Goal: Task Accomplishment & Management: Use online tool/utility

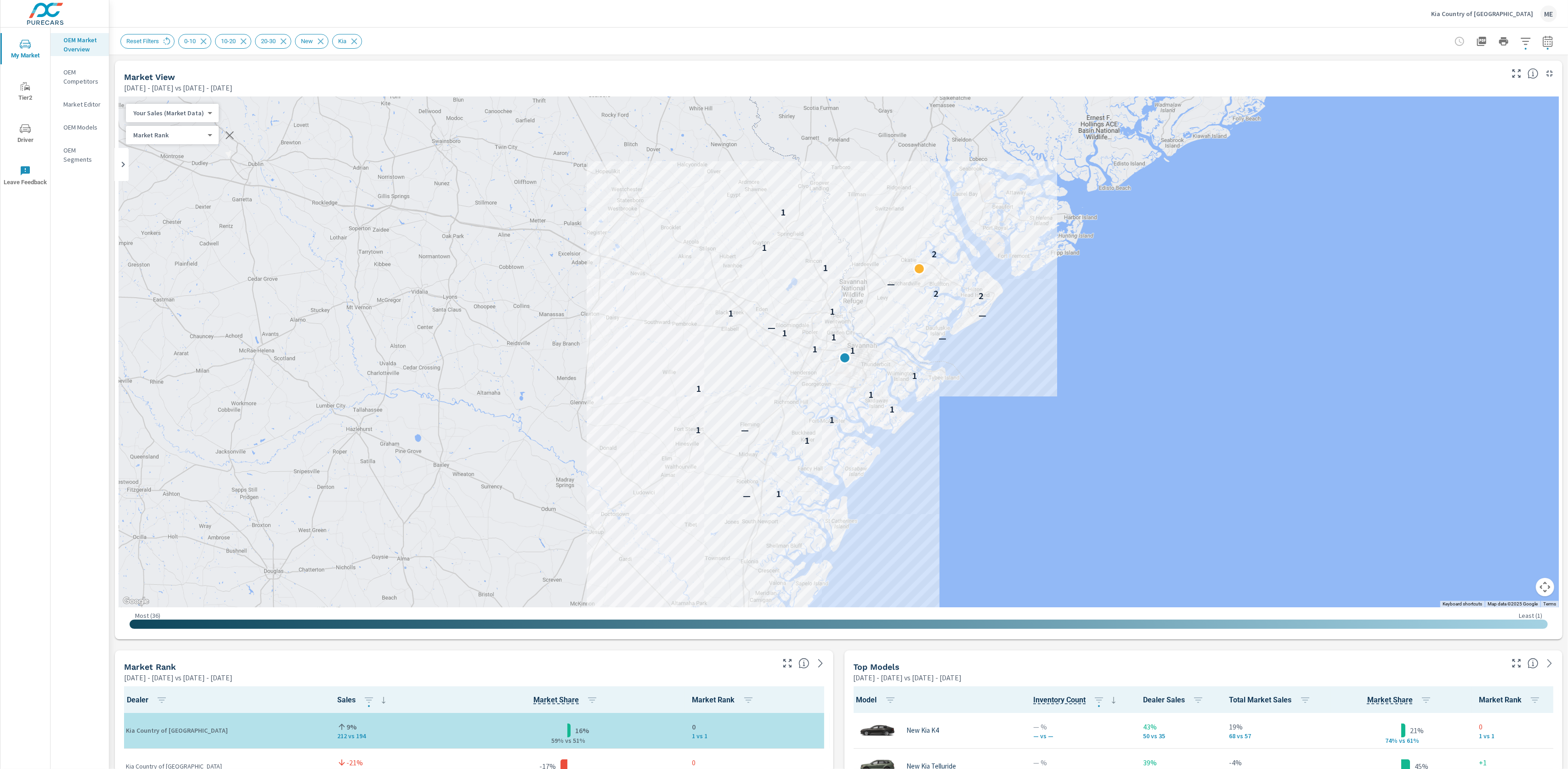
scroll to position [1, 0]
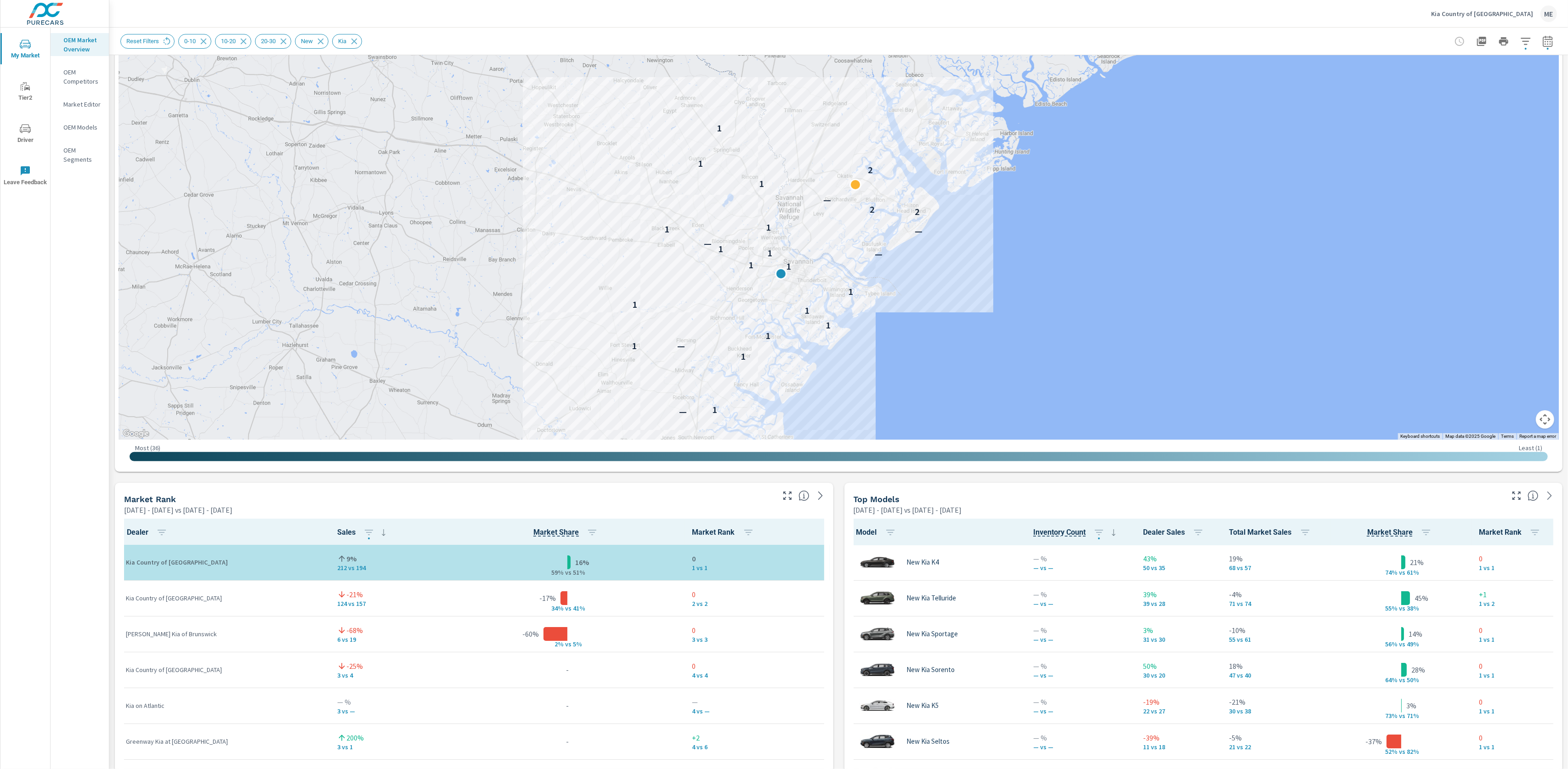
drag, startPoint x: 771, startPoint y: 129, endPoint x: 705, endPoint y: 215, distance: 108.4
click at [705, 215] on div "— 1 1 — 1 1 1 1 1 1 1 1 — 1 1 — — 1 1 2 2 — 1 2 1 1" at bounding box center [839, 184] width 1441 height 511
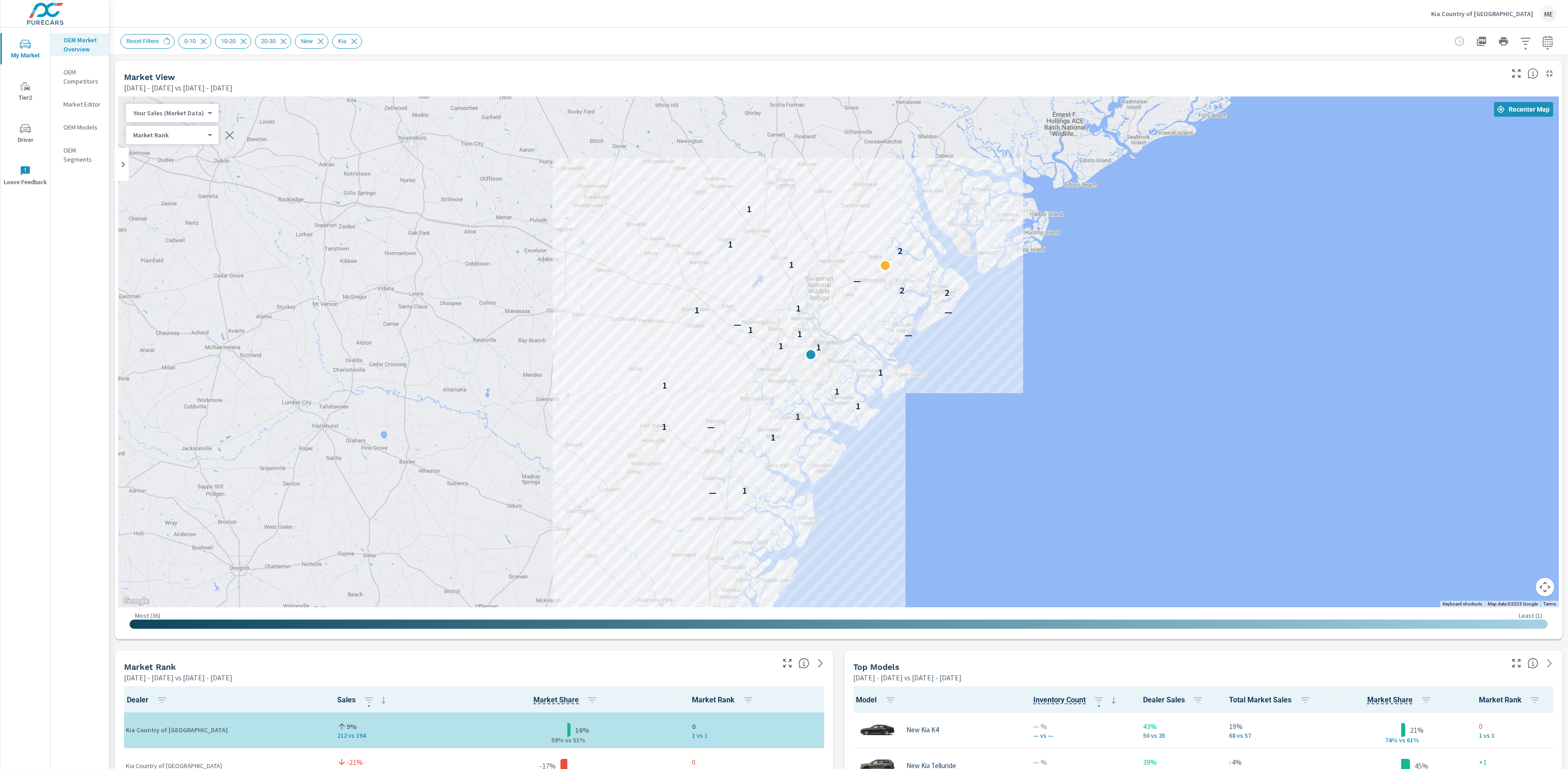
drag, startPoint x: 902, startPoint y: 491, endPoint x: 926, endPoint y: 399, distance: 95.1
click at [932, 403] on div "— 1 1 — 1 1 1 1 1 1 1 1 — 1 1 — — 1 1 2 2 — 1 2 1 1" at bounding box center [1456, 596] width 1176 height 661
click at [1042, 22] on div "Kia Country of Savannah ME" at bounding box center [838, 13] width 1437 height 27
click at [648, 34] on div "Reset Filters 0-10 10-20 20-30 New Kia" at bounding box center [774, 42] width 1308 height 15
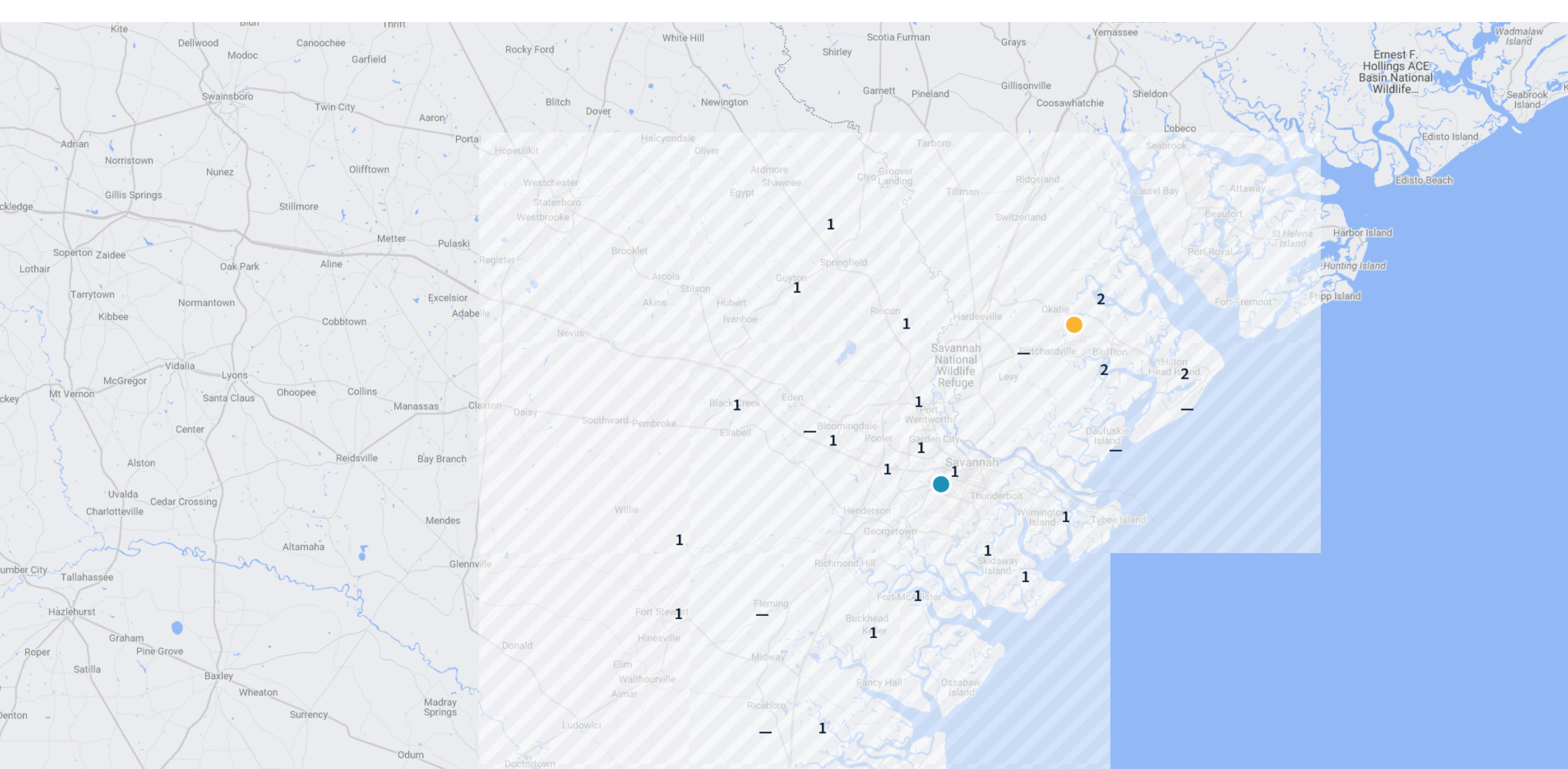
scroll to position [26, 0]
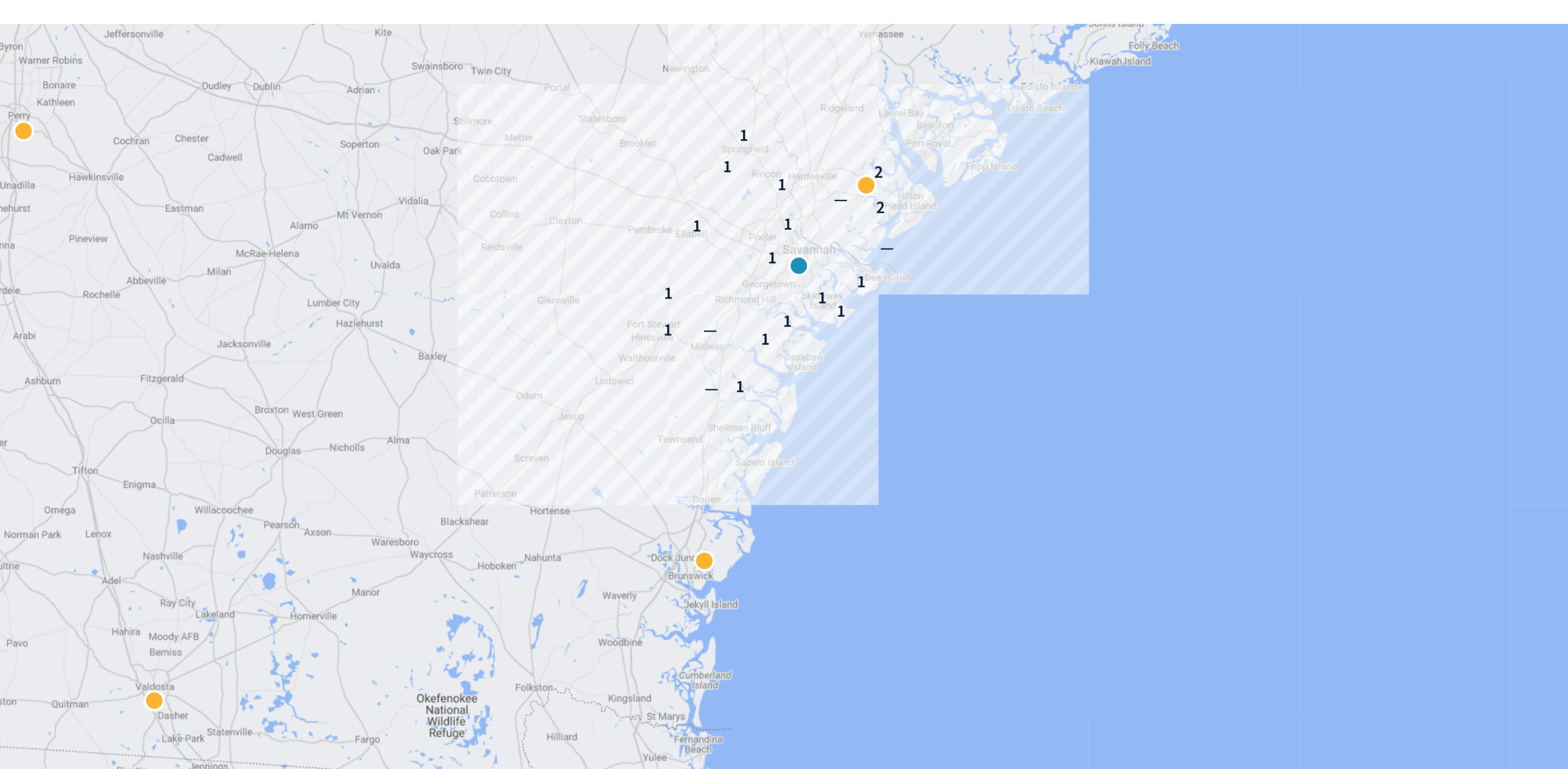
click at [650, 63] on div "May 01, 2025 - Jul 31, 2025 vs Feb 01, 2025 - Apr 30, 2025" at bounding box center [813, 61] width 1378 height 11
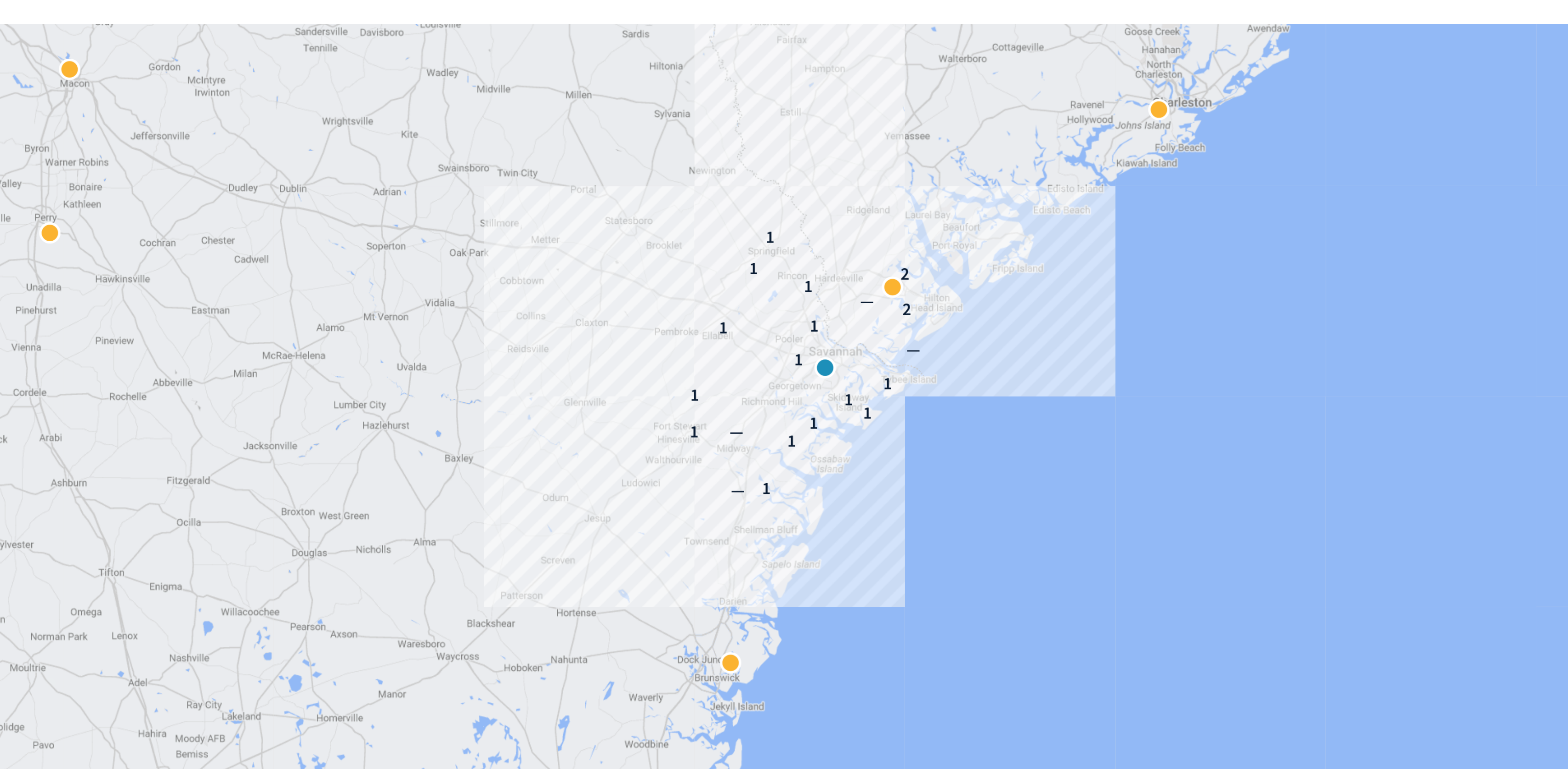
drag, startPoint x: 696, startPoint y: 191, endPoint x: 714, endPoint y: 253, distance: 64.6
click at [714, 253] on div at bounding box center [716, 250] width 12 height 12
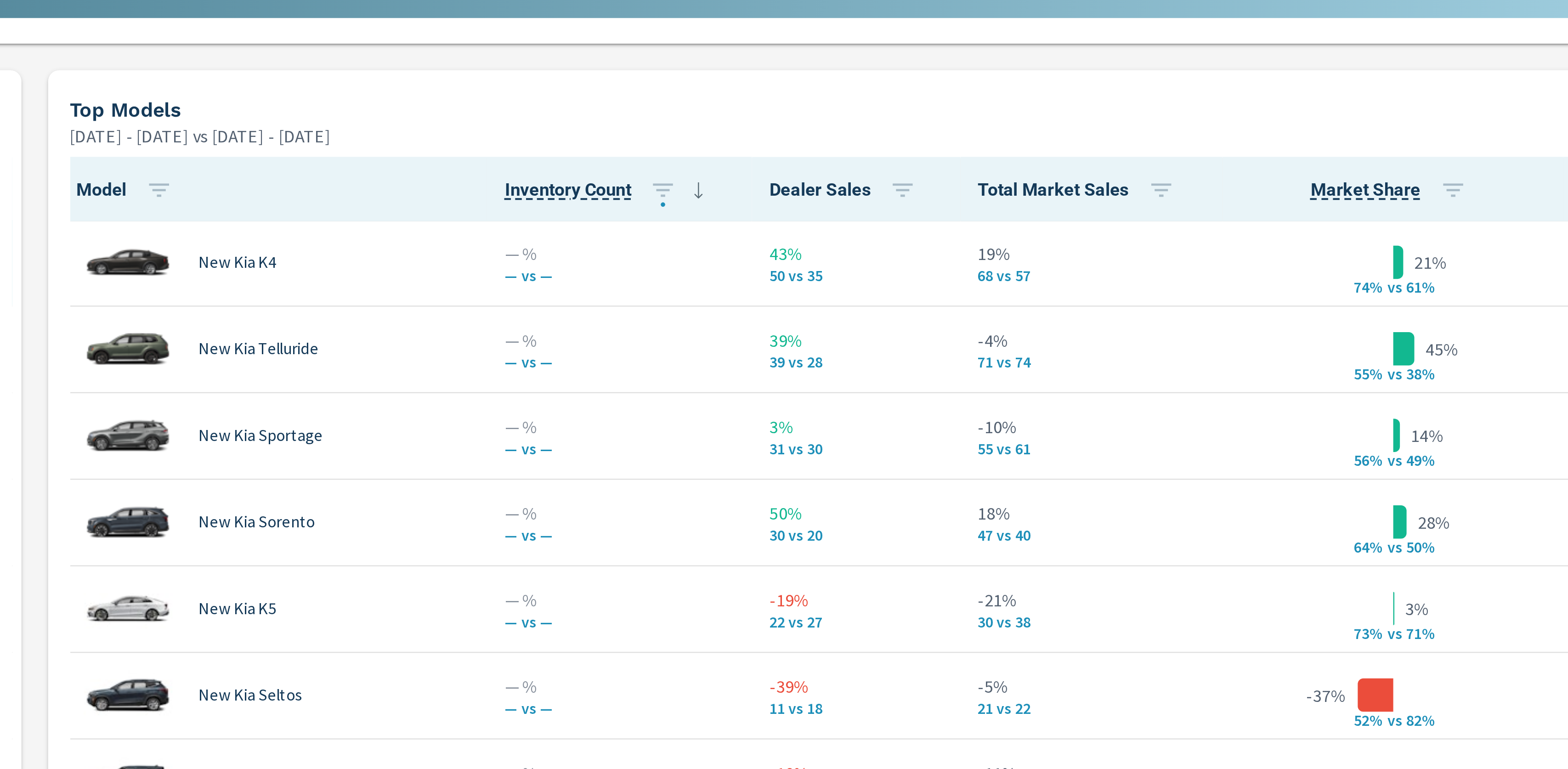
scroll to position [371, 0]
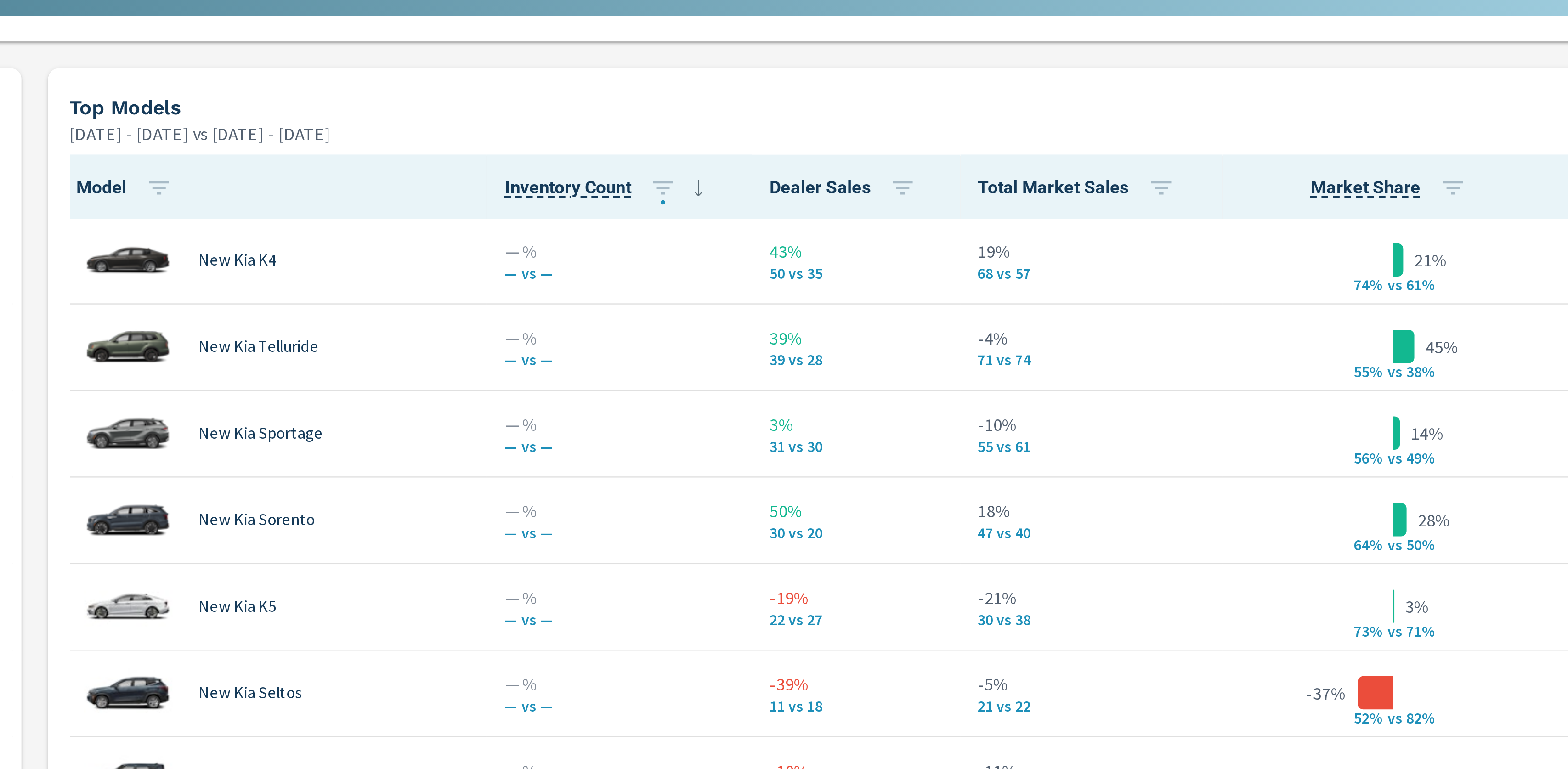
click at [1256, 288] on div "Top Models May 01, 2025 - Jul 31, 2025 vs Feb 01, 2025 - Apr 30, 2025" at bounding box center [1175, 295] width 662 height 32
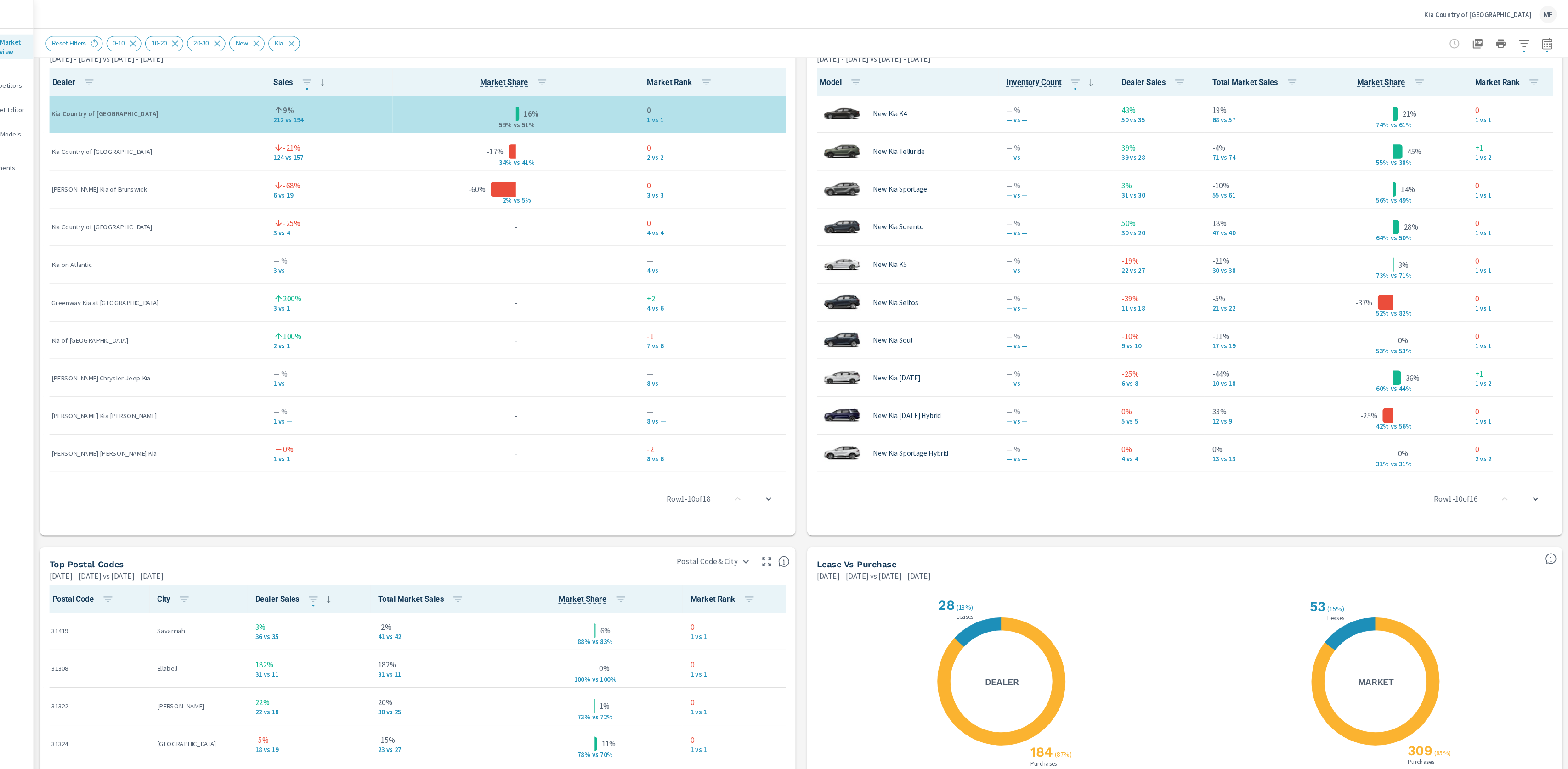
scroll to position [859, 0]
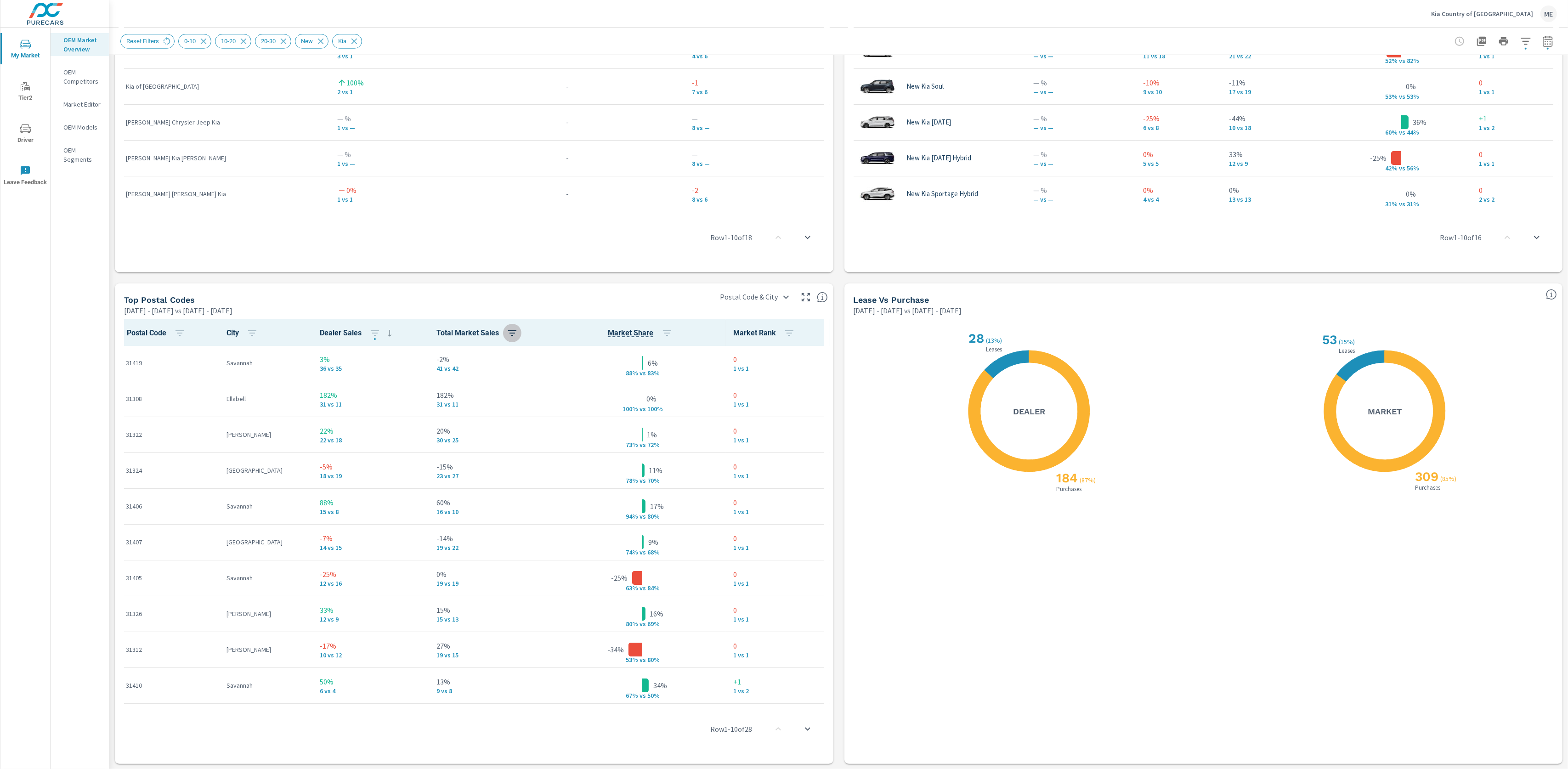
click at [504, 325] on button "button" at bounding box center [512, 333] width 18 height 18
click at [453, 373] on span "ASC" at bounding box center [447, 371] width 40 height 9
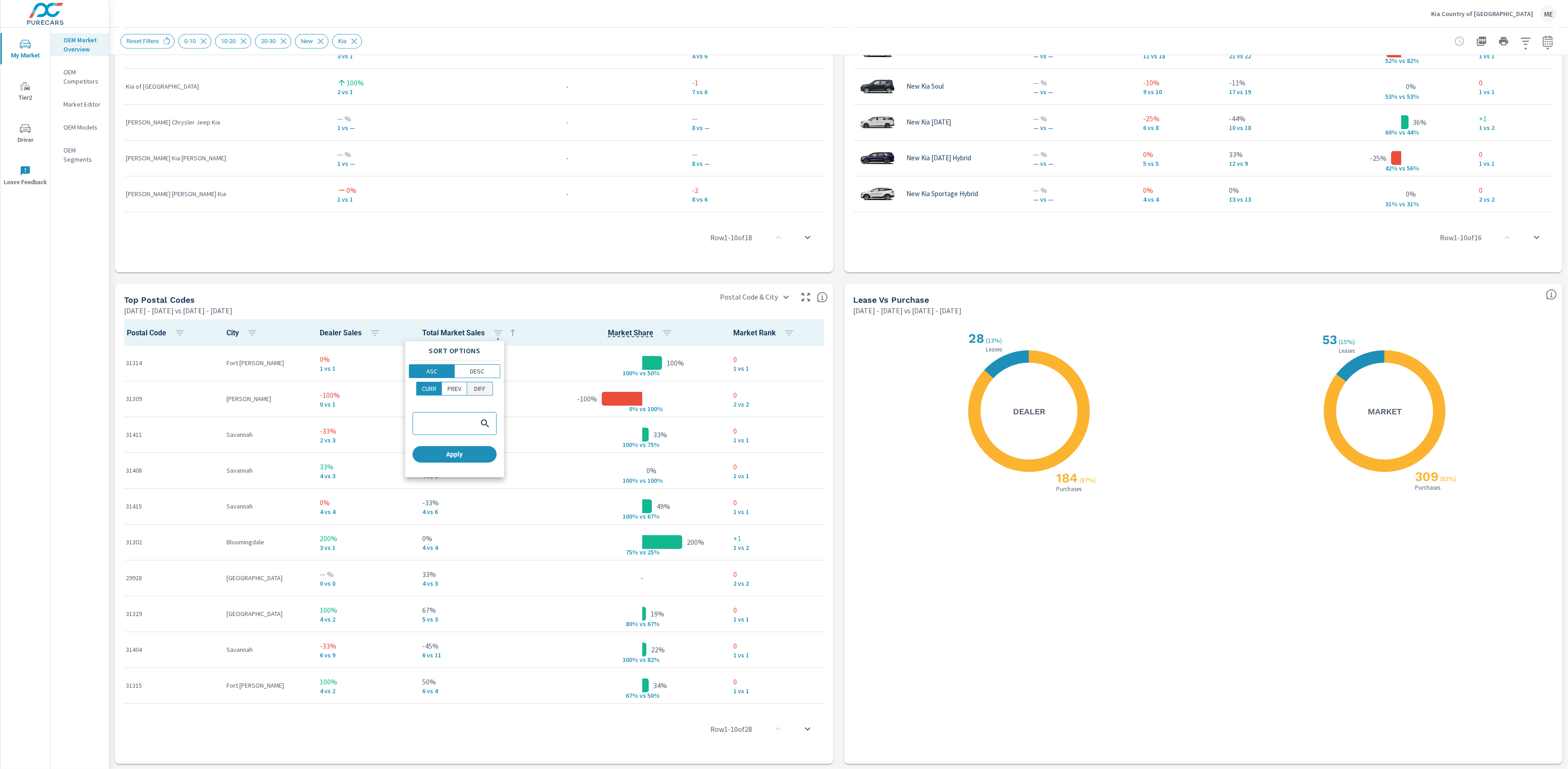
click at [487, 386] on span "DIFF" at bounding box center [480, 389] width 20 height 9
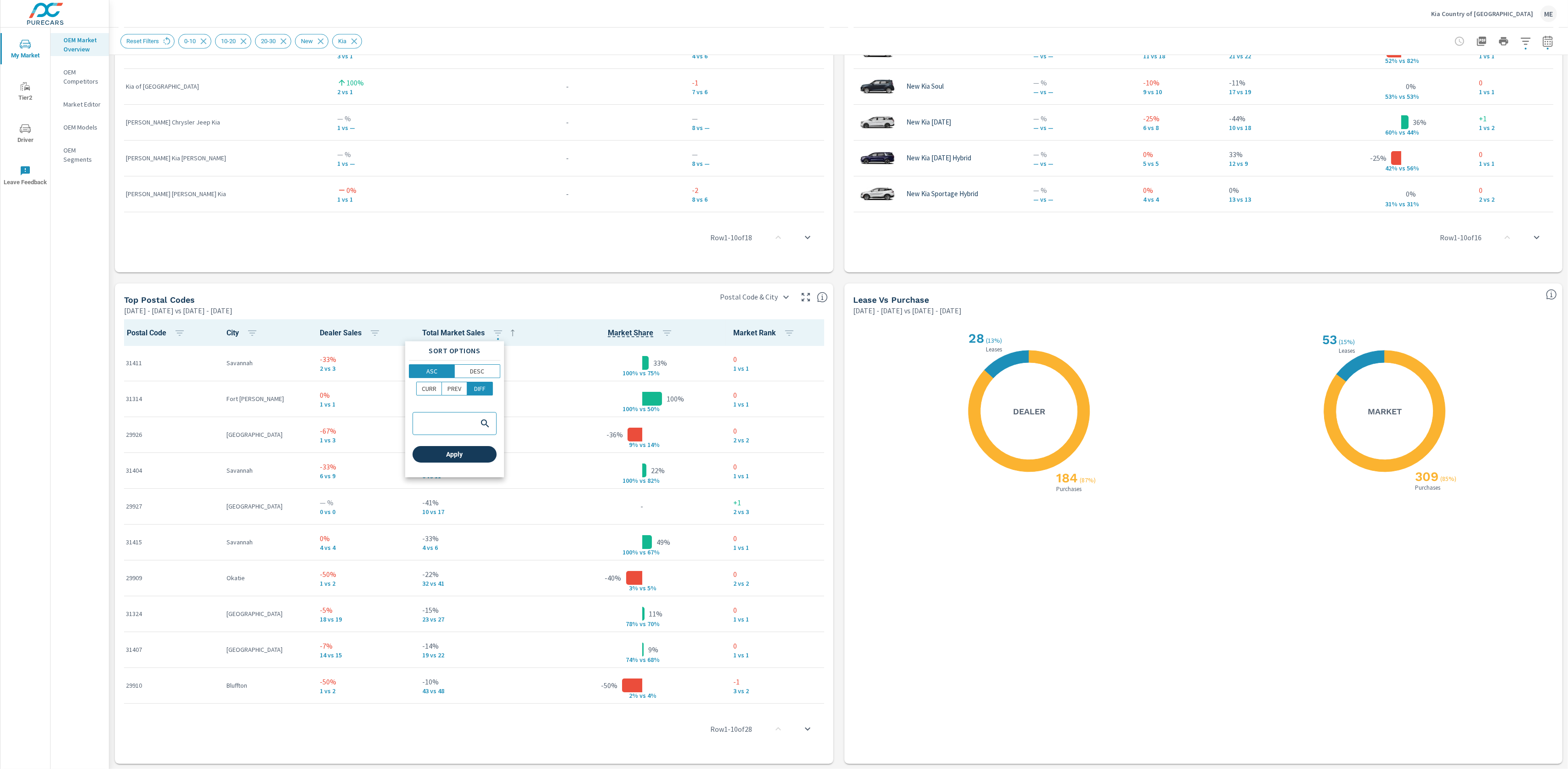
click at [473, 457] on span "Apply" at bounding box center [455, 454] width 77 height 9
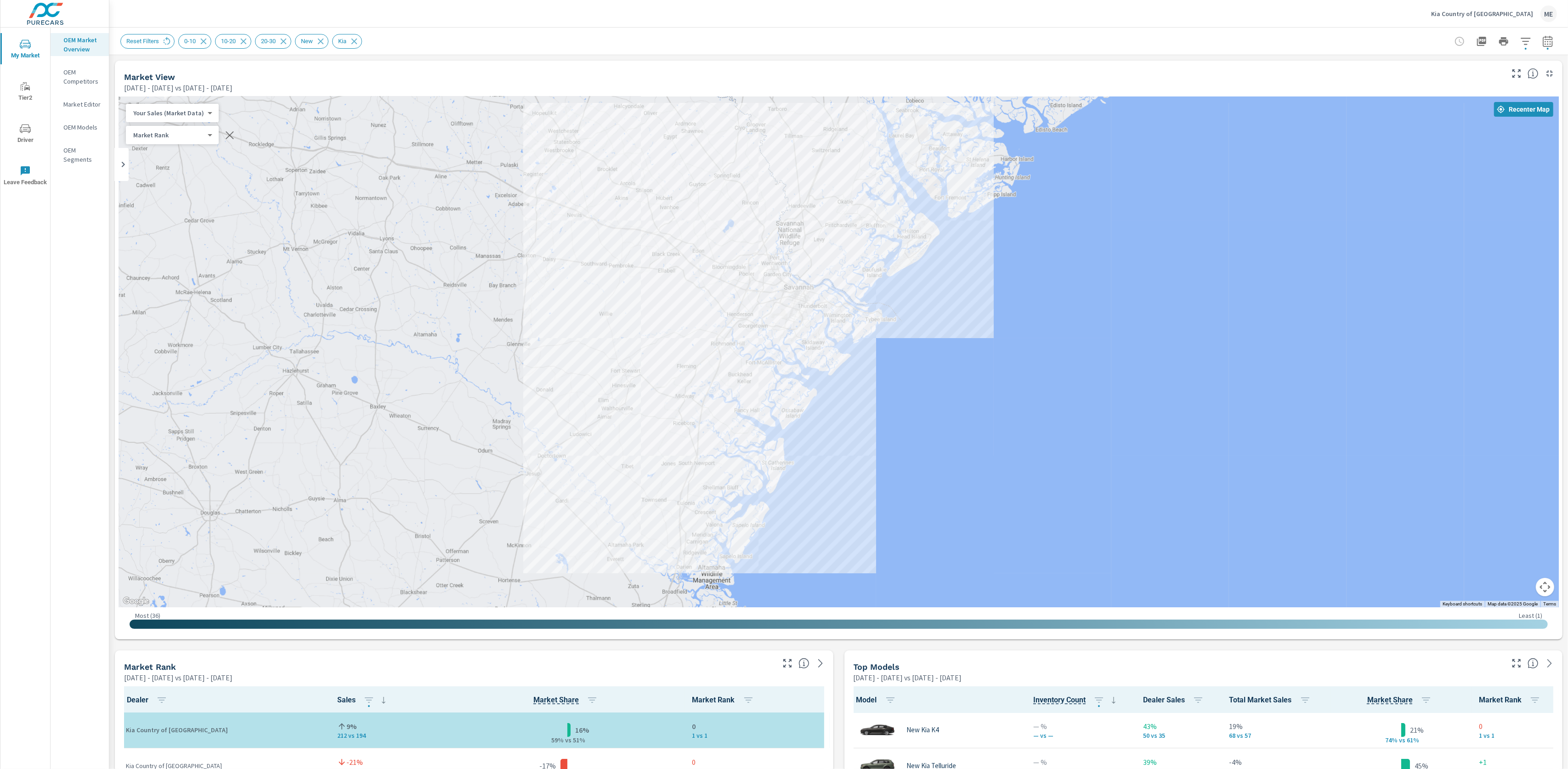
click at [904, 44] on div "Reset Filters 0-10 10-20 20-30 New Kia" at bounding box center [774, 42] width 1308 height 15
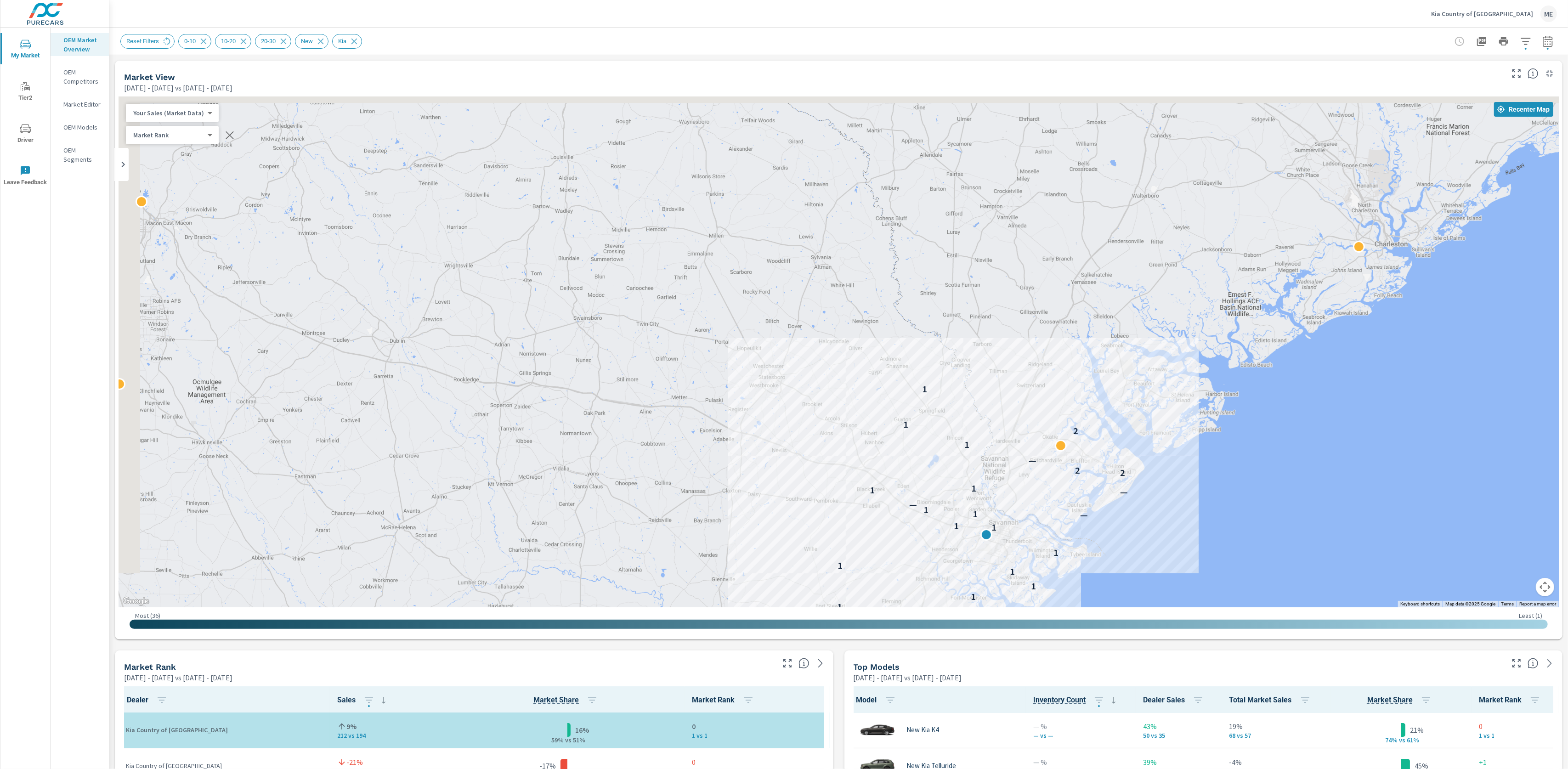
drag, startPoint x: 955, startPoint y: 248, endPoint x: 1161, endPoint y: 489, distance: 317.0
click at [1161, 489] on div "— 1 1 — 1 1 1 1 1 1 1 1 — 1 1 — — 1 1 2 2 — 1 2 1 1" at bounding box center [839, 352] width 1441 height 511
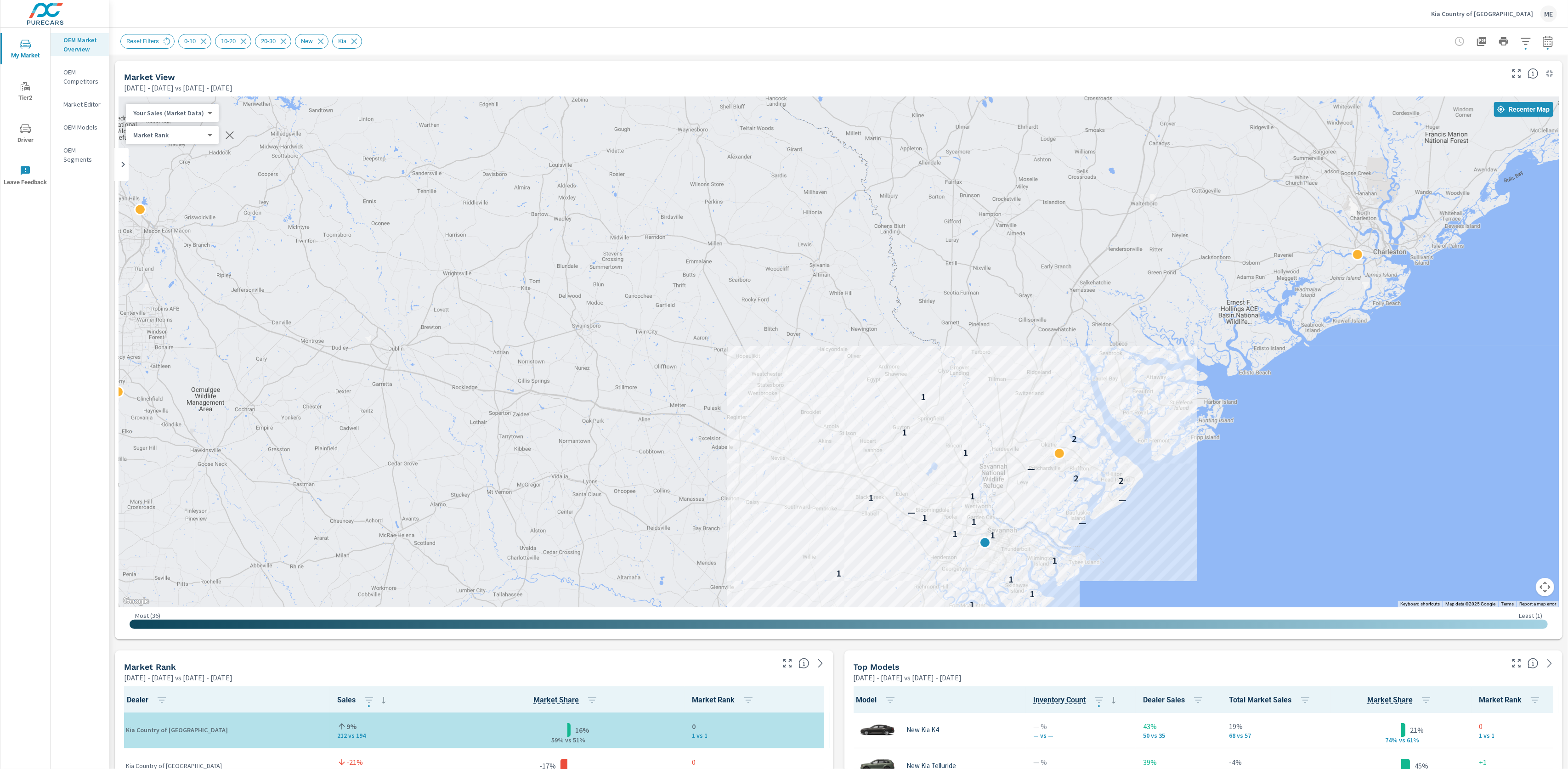
drag, startPoint x: 1429, startPoint y: 252, endPoint x: 1208, endPoint y: 465, distance: 306.9
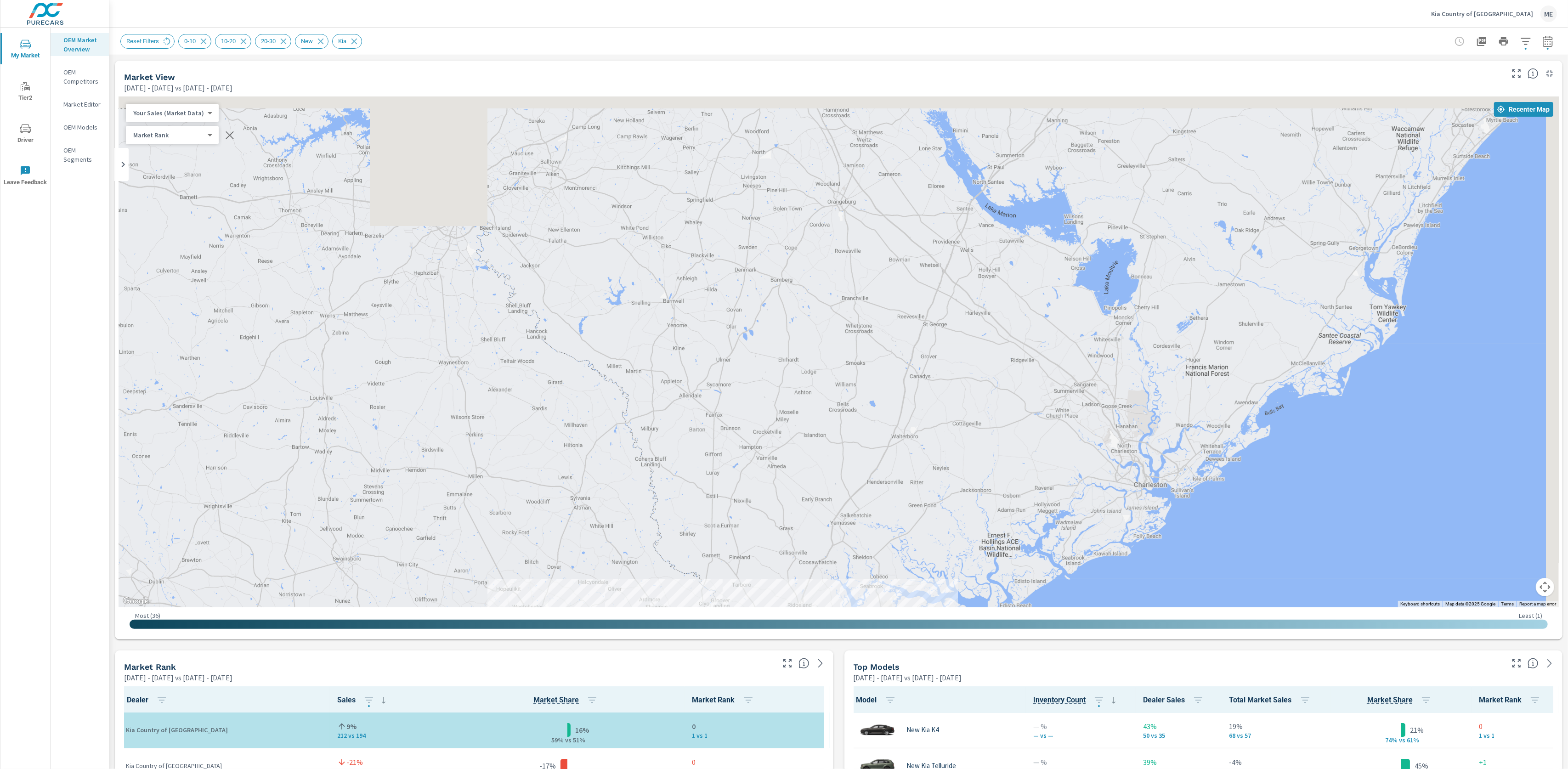
drag, startPoint x: 1391, startPoint y: 354, endPoint x: 1133, endPoint y: 602, distance: 357.9
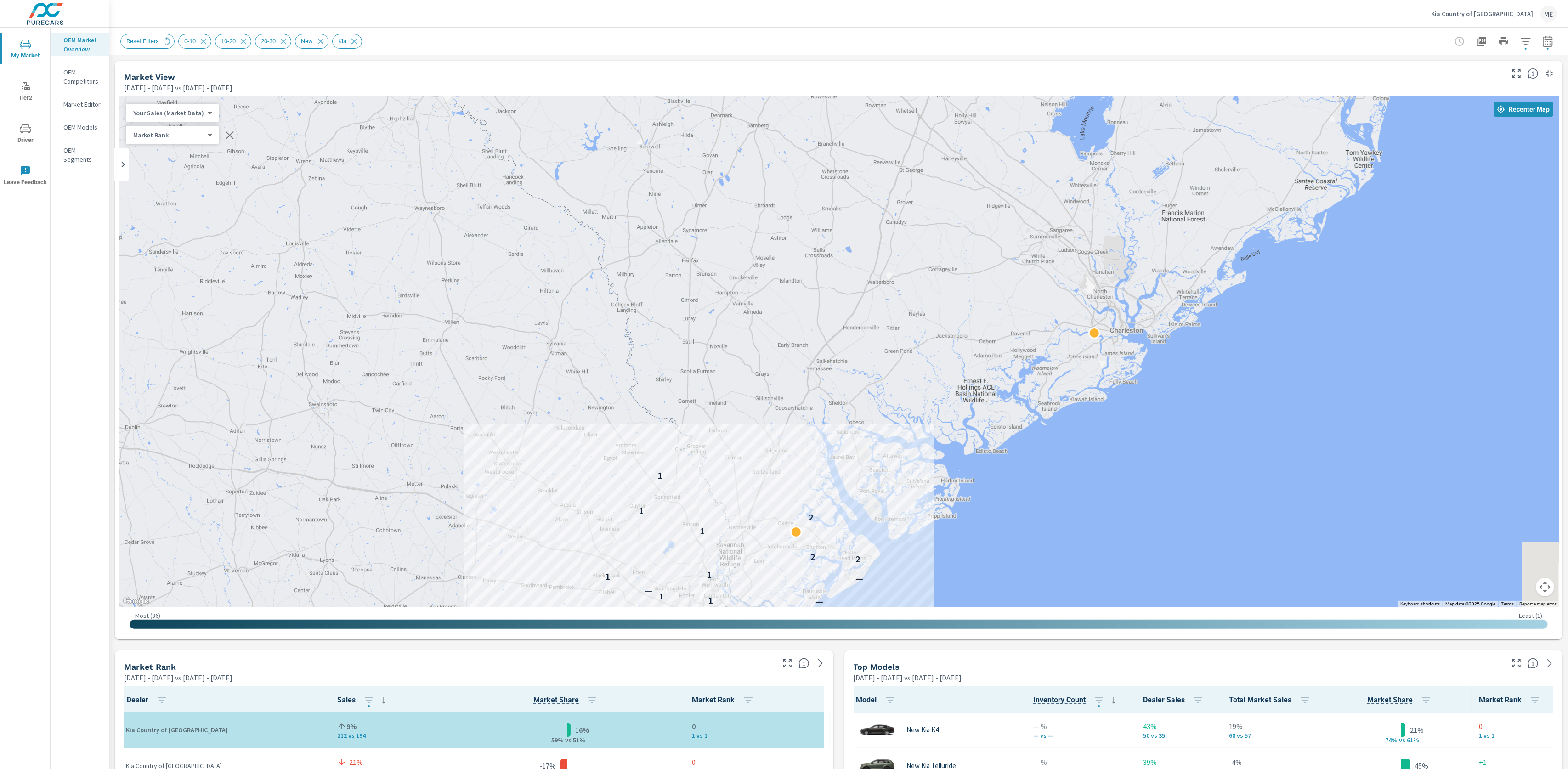
drag, startPoint x: 1297, startPoint y: 522, endPoint x: 1302, endPoint y: 182, distance: 340.0
click at [1301, 184] on div "1 — 1 1 1 1 1 1 1 1 — 1 1 — — 1 1 2 2 — 1 2 1 1" at bounding box center [1429, 511] width 1176 height 661
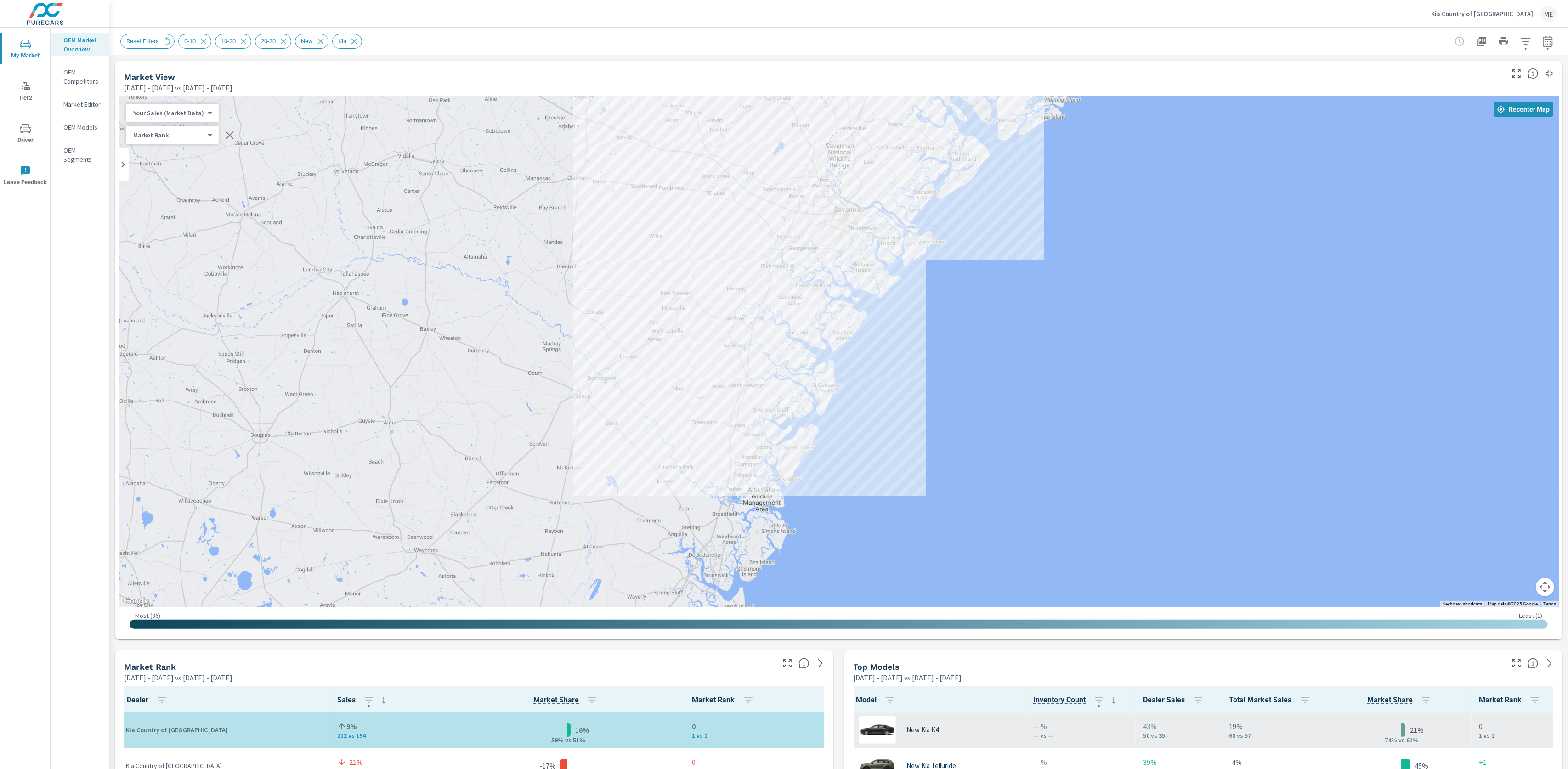
drag, startPoint x: 1039, startPoint y: 215, endPoint x: 1138, endPoint y: 730, distance: 524.4
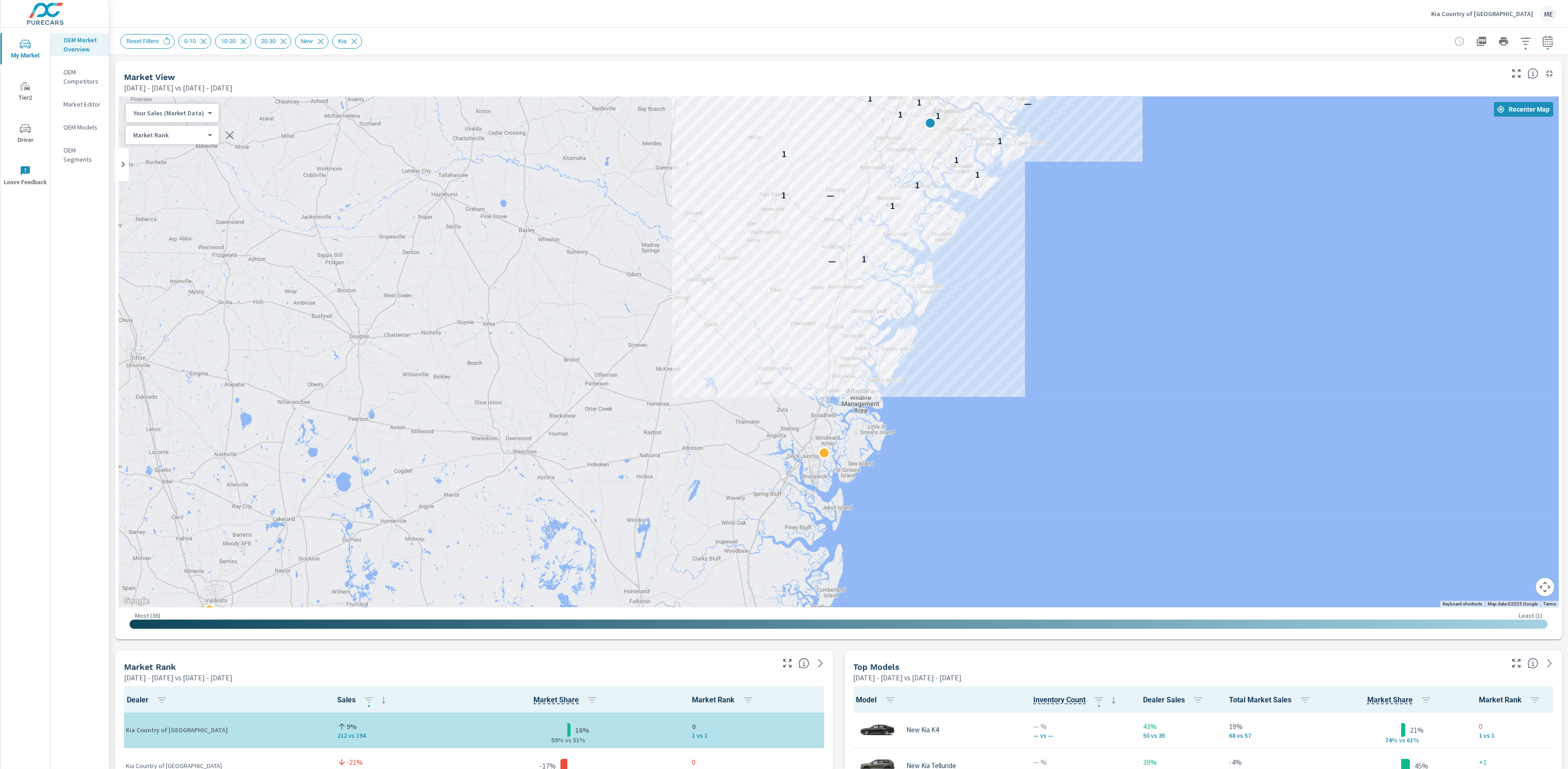
drag, startPoint x: 1016, startPoint y: 534, endPoint x: 1107, endPoint y: 405, distance: 157.9
click at [1107, 405] on div "— 1 1 — 1 1 1 1 1 1 1 1 — 1 1 — — 1 1 2 2 — 1 2 1 1" at bounding box center [1517, 555] width 1176 height 661
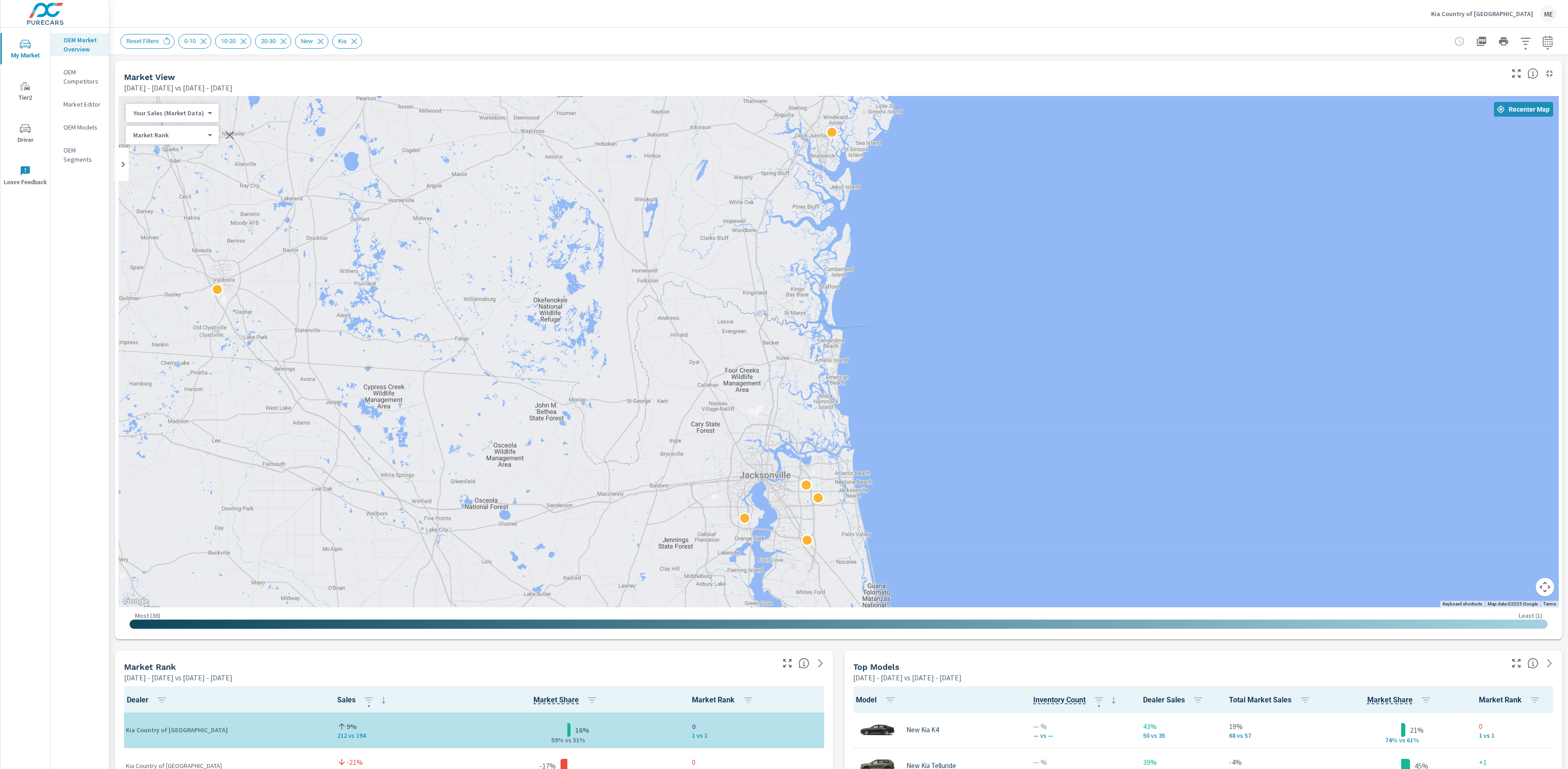
drag, startPoint x: 920, startPoint y: 502, endPoint x: 924, endPoint y: 182, distance: 320.0
click at [924, 182] on div "— 1 1 — 1 1 1 1 1 — 1" at bounding box center [1431, 368] width 1176 height 661
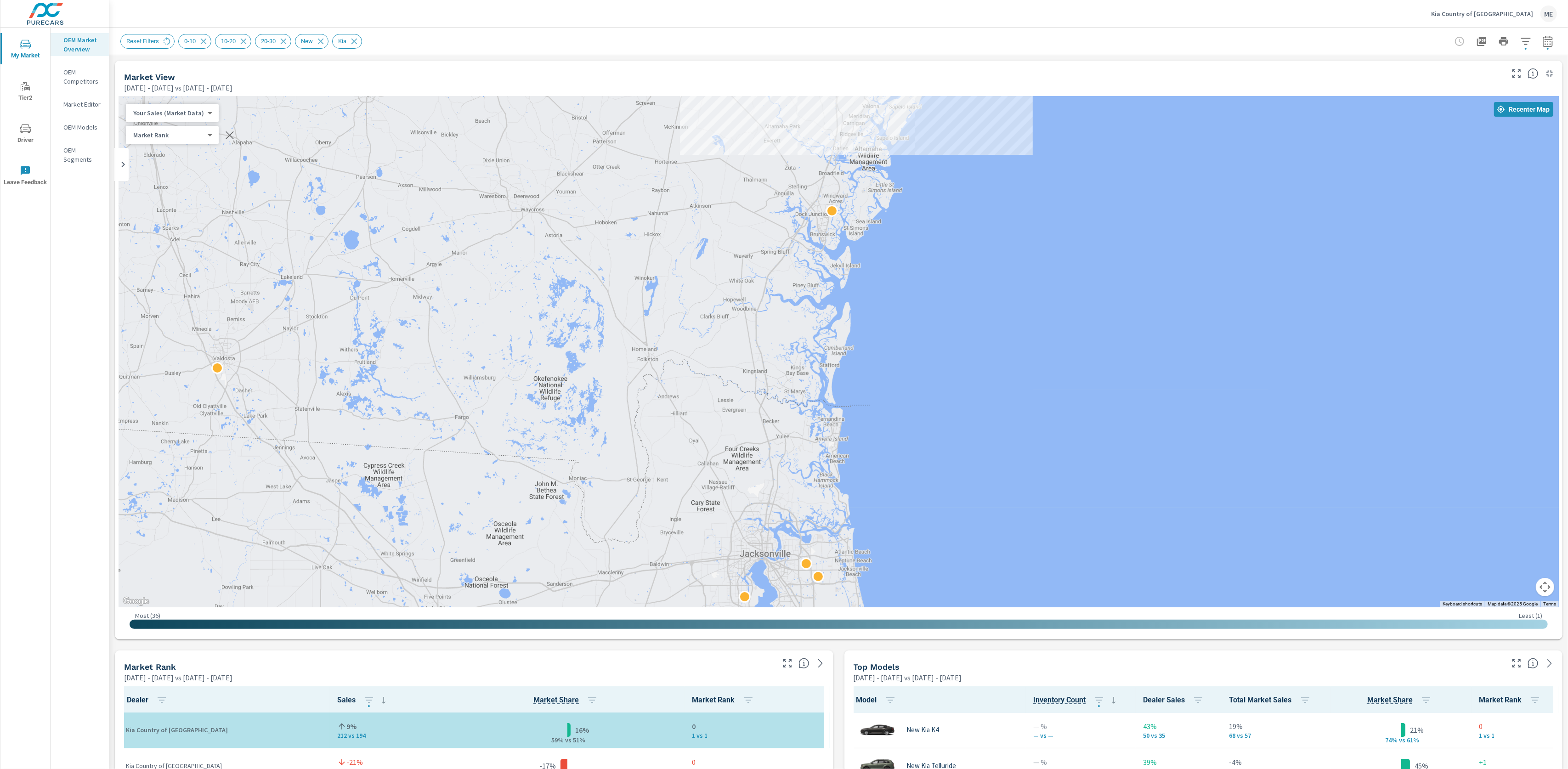
drag, startPoint x: 941, startPoint y: 339, endPoint x: 941, endPoint y: 465, distance: 126.0
click at [941, 465] on div "— 1 1 — 1 1 1 1 1 — 1" at bounding box center [839, 352] width 1441 height 511
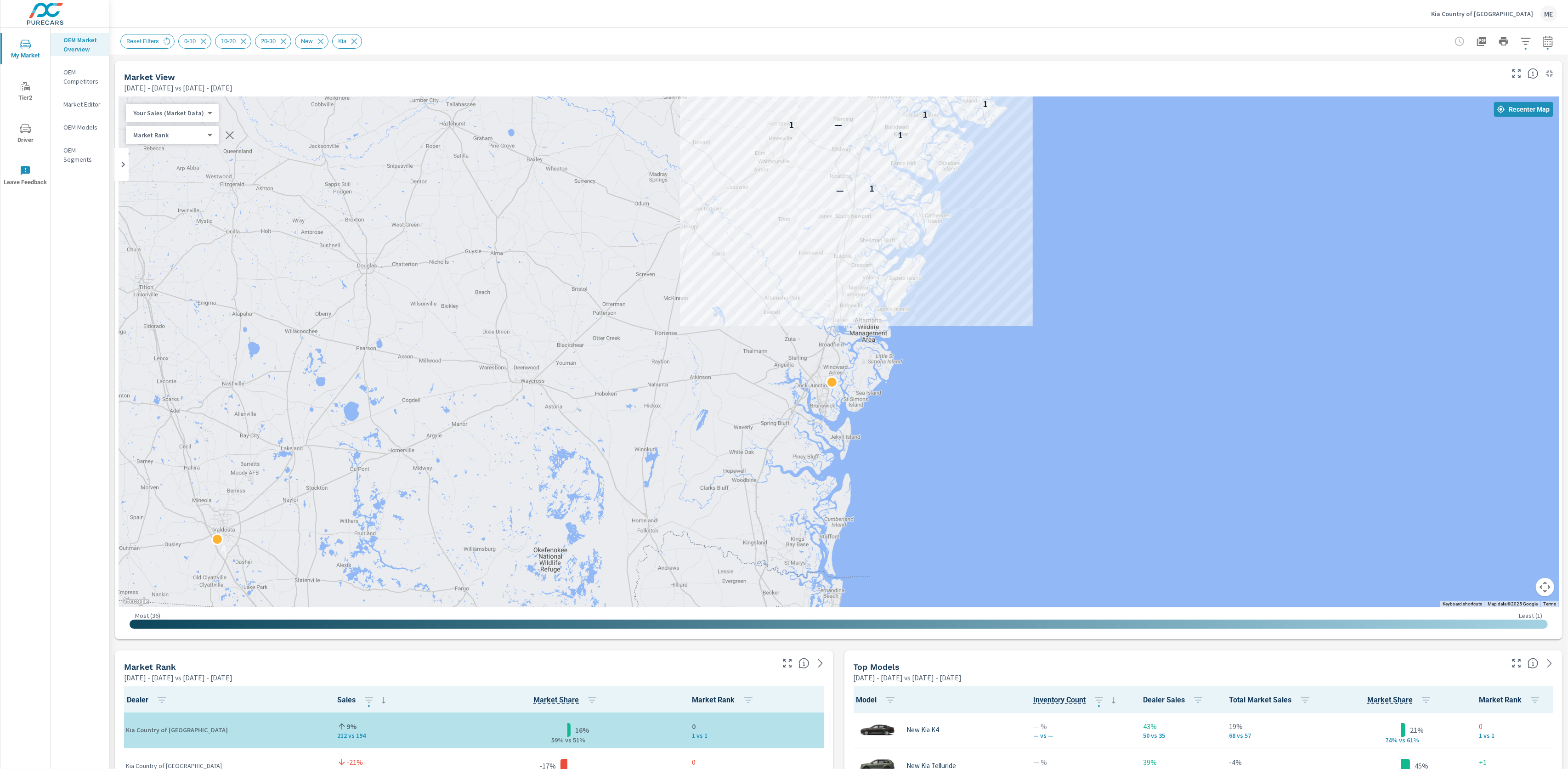
click at [1015, 53] on div "Reset Filters 0-10 10-20 20-30 New Kia" at bounding box center [838, 41] width 1437 height 27
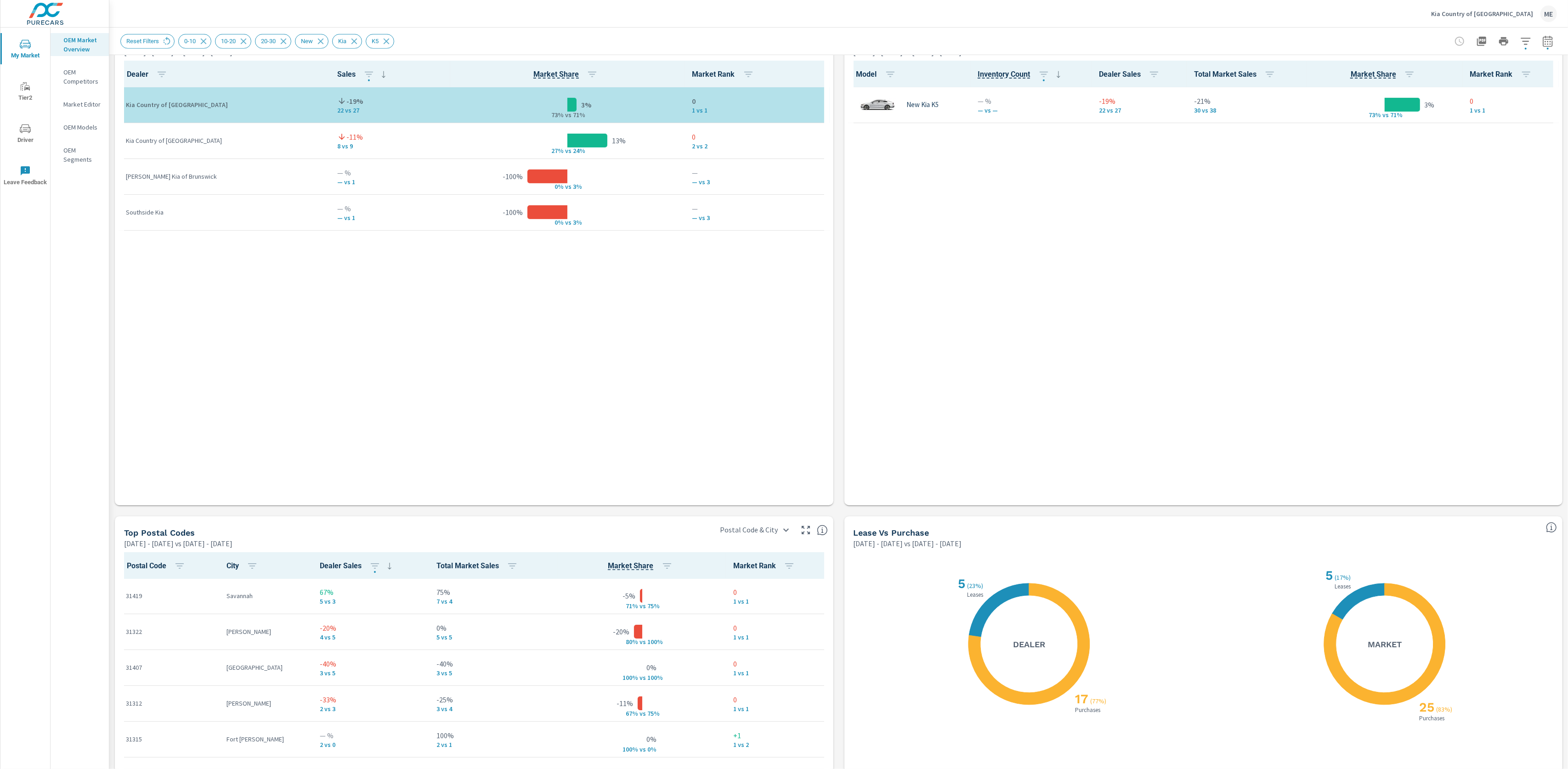
scroll to position [836, 0]
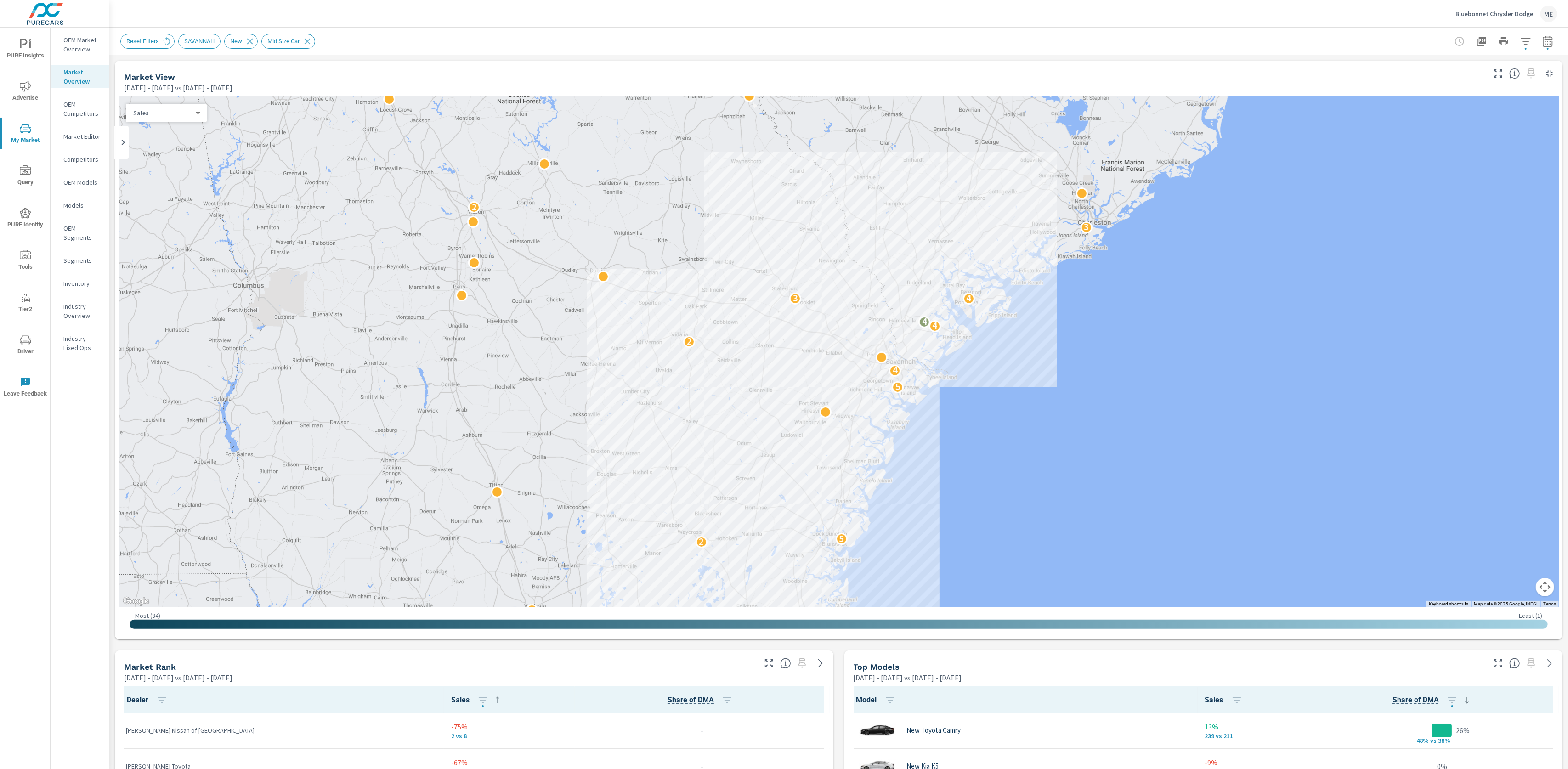
scroll to position [1, 0]
click at [1502, 667] on icon "button" at bounding box center [1498, 663] width 9 height 9
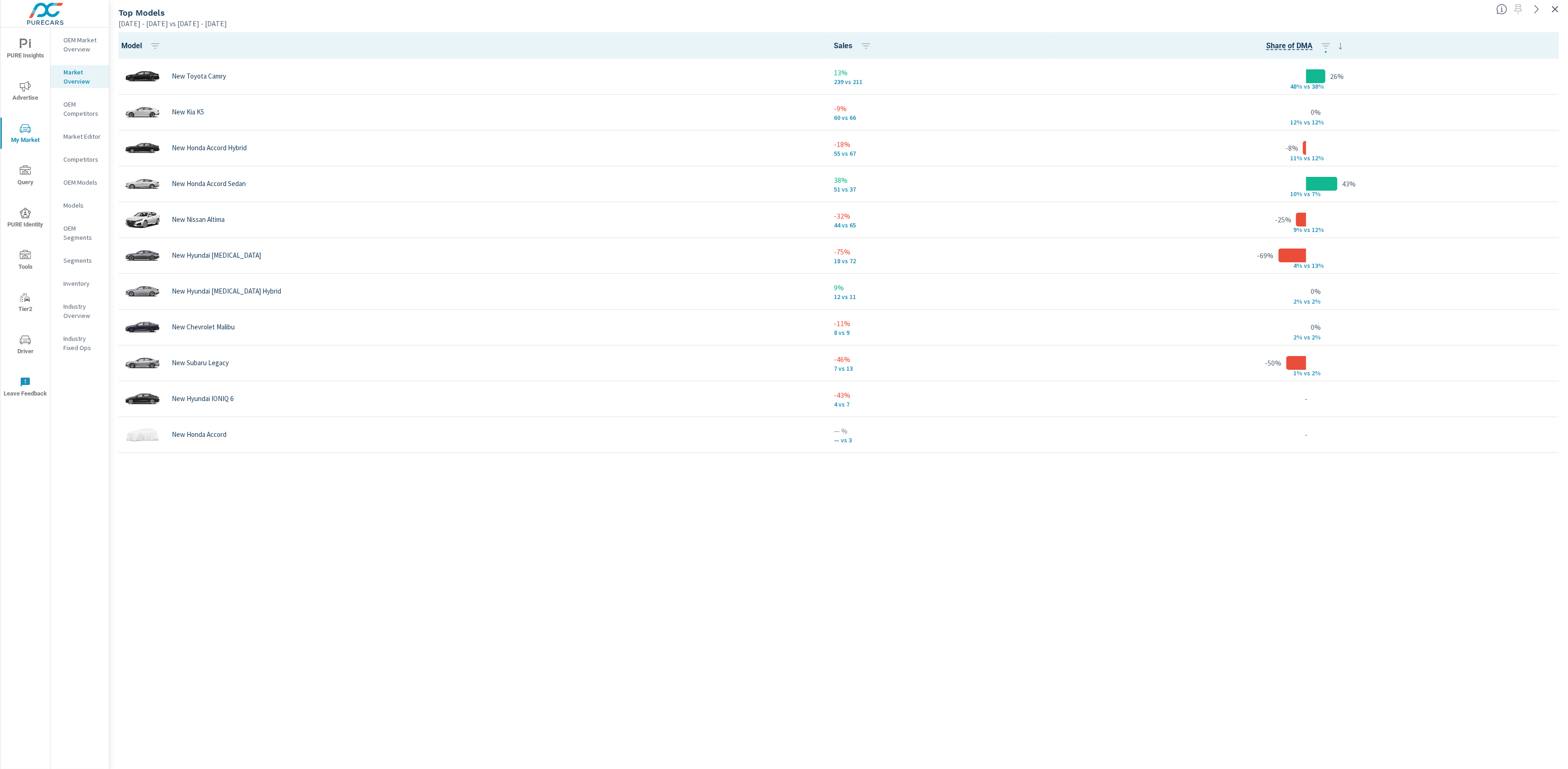
click at [1322, 20] on div "May 01, 2025 - Jul 31, 2025 vs Feb 01, 2025 - Apr 30, 2025" at bounding box center [804, 23] width 1371 height 11
click at [736, 663] on div "Model Sales Share of DMA New Toyota Camry 13% 239 vs 211 26% 48% v s 38% New Ki…" at bounding box center [838, 399] width 1452 height 733
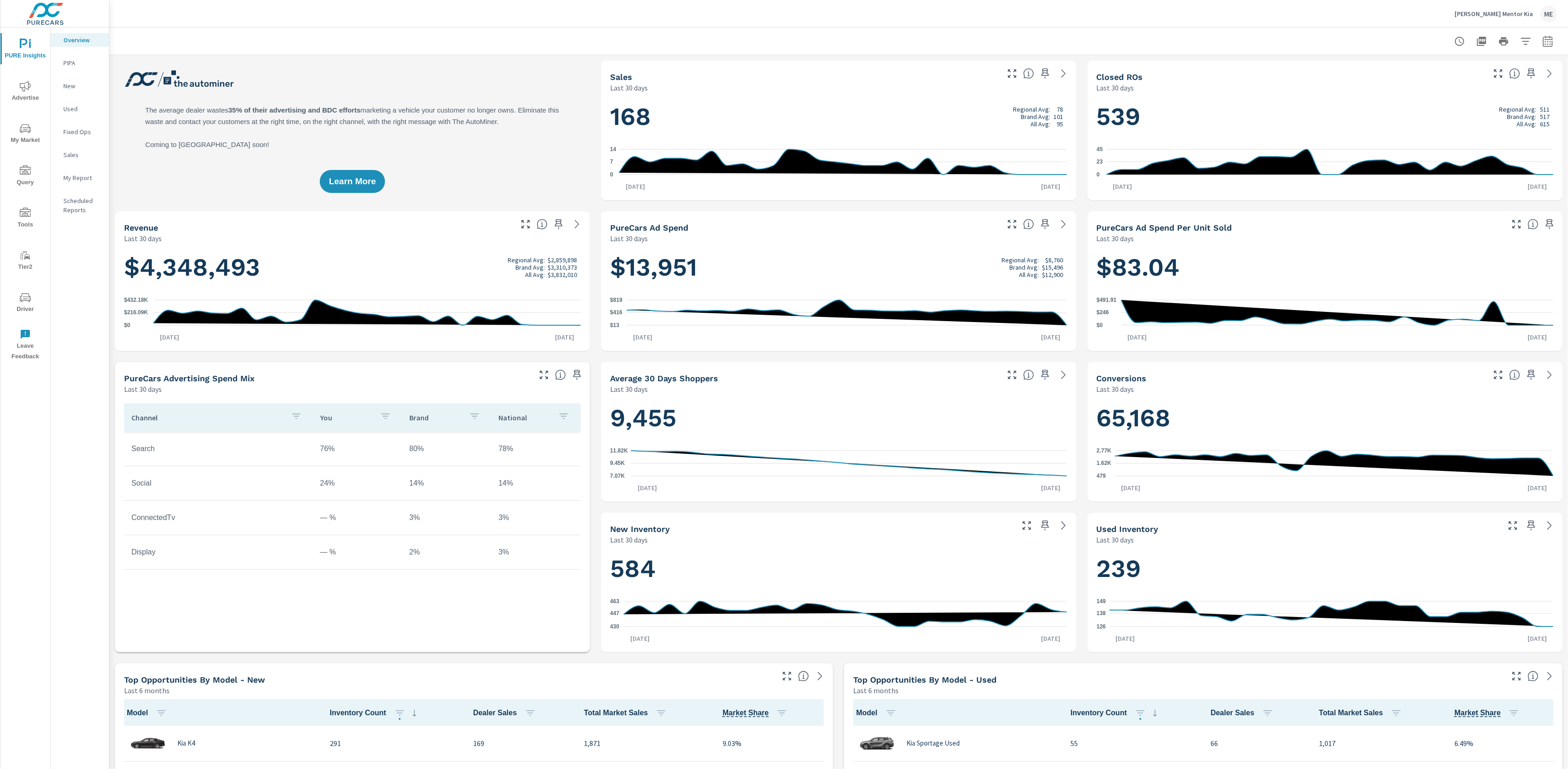
scroll to position [1, 0]
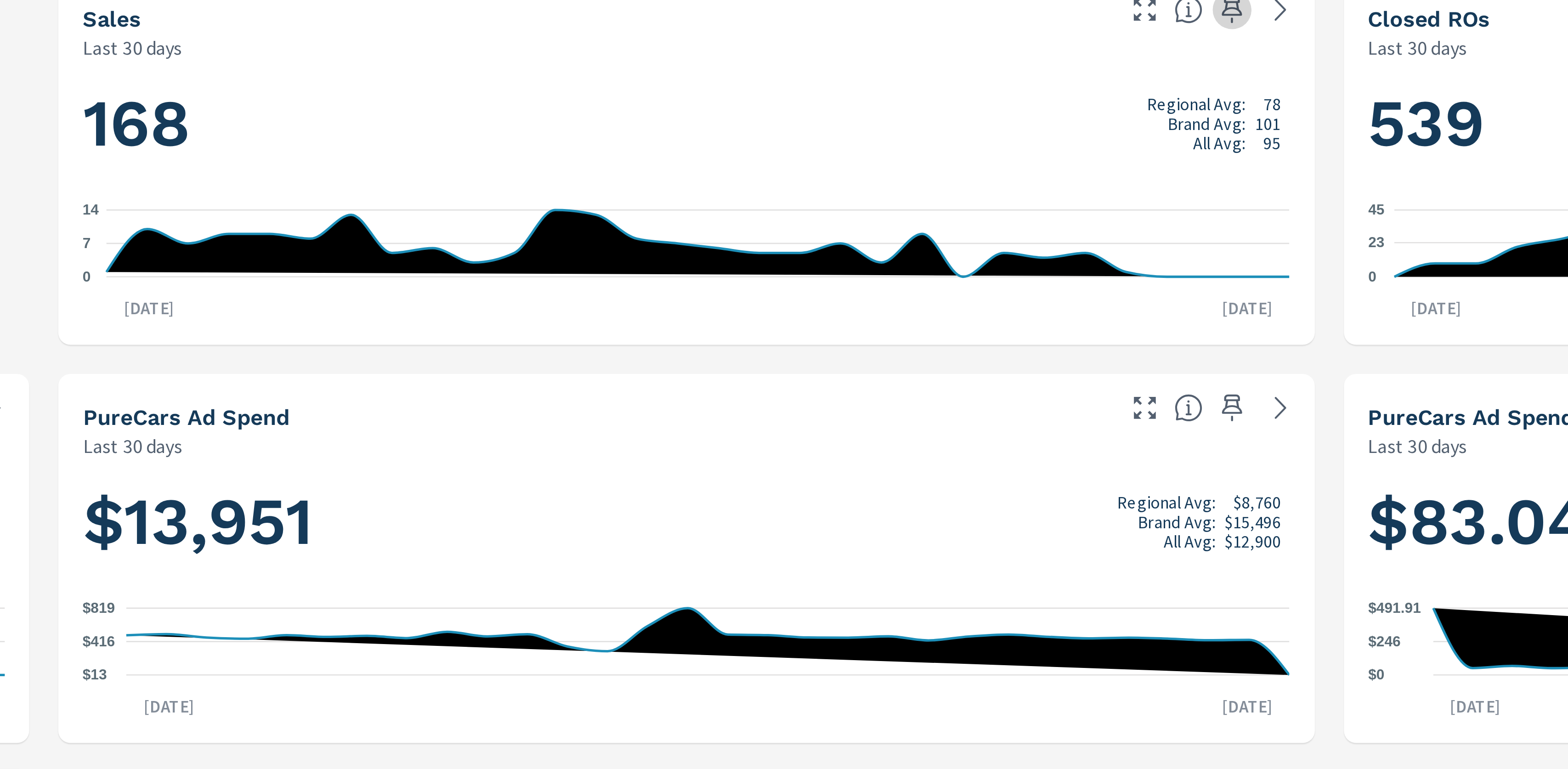
click at [1046, 75] on icon "button" at bounding box center [1045, 73] width 8 height 10
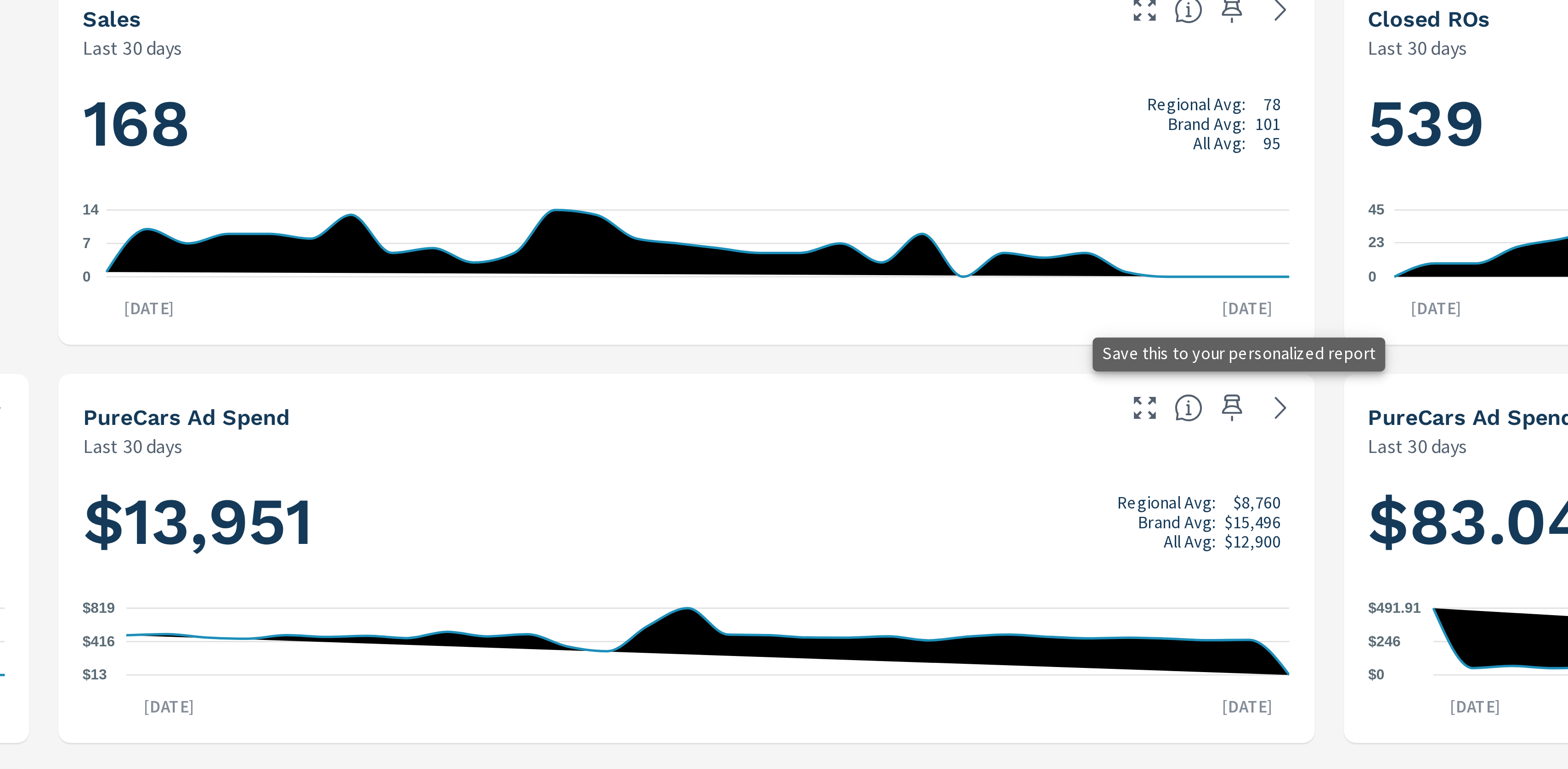
click at [1048, 222] on icon "button" at bounding box center [1045, 224] width 11 height 11
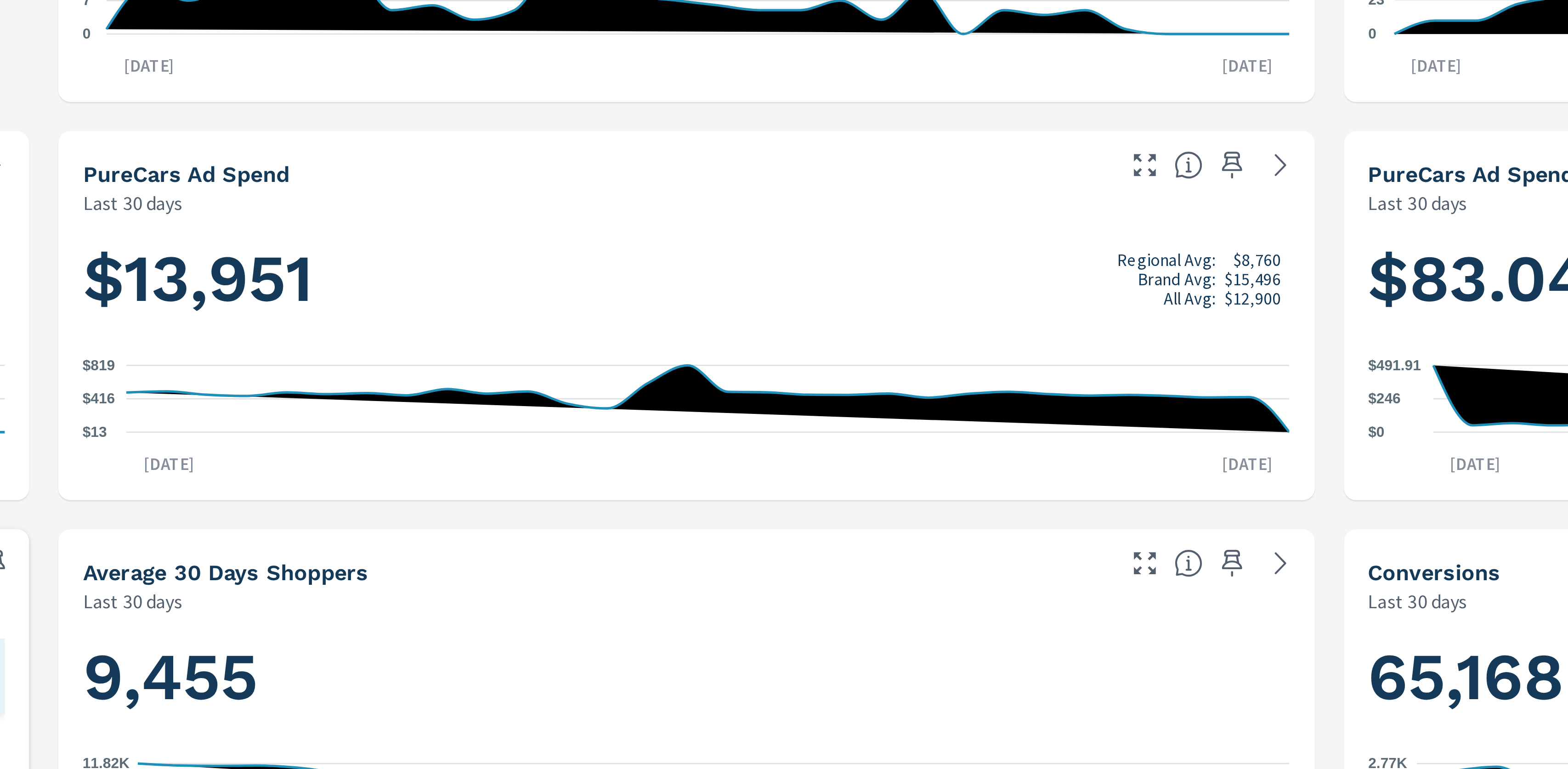
scroll to position [93, 0]
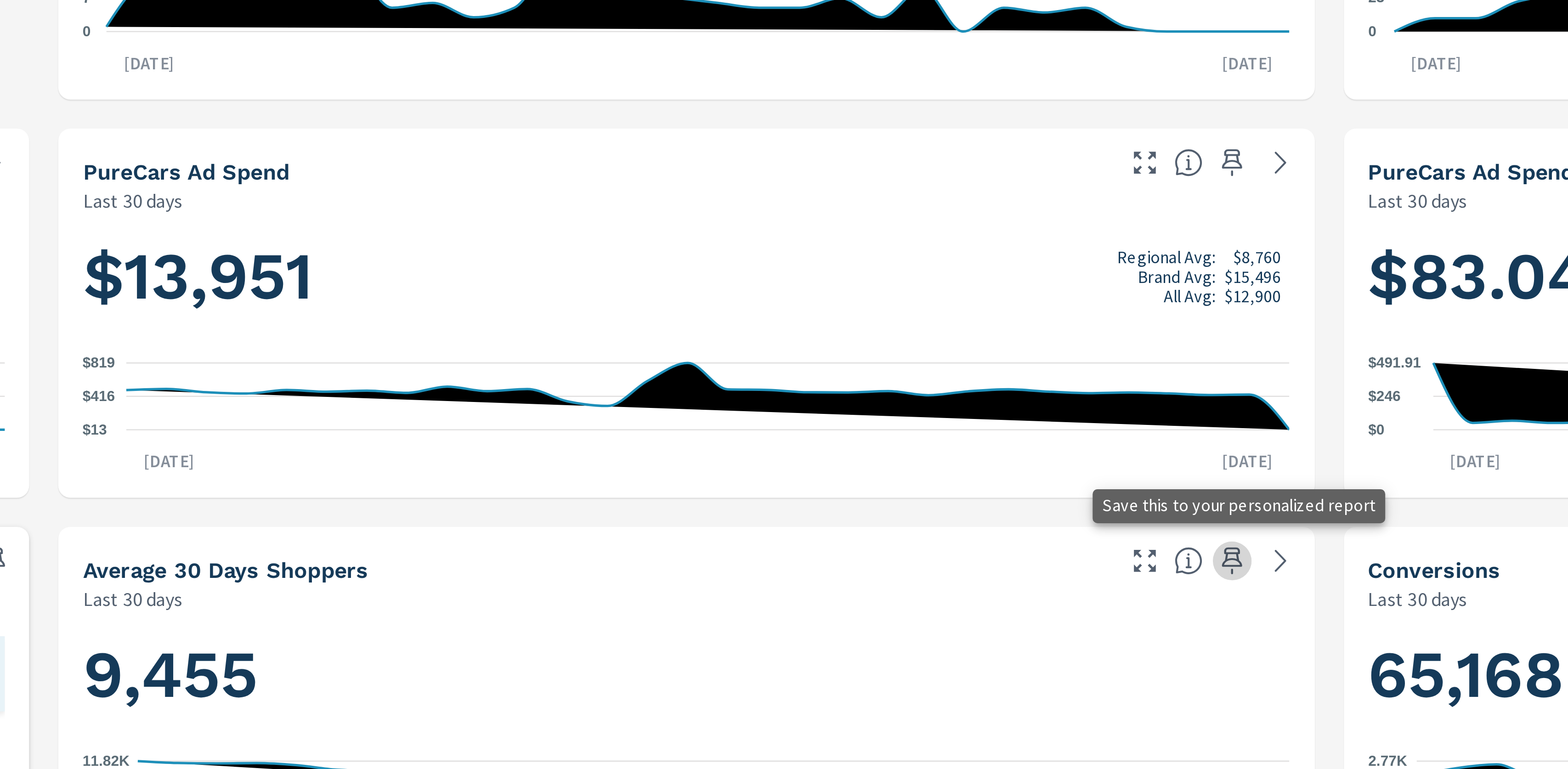
click at [1048, 283] on icon "button" at bounding box center [1045, 282] width 8 height 10
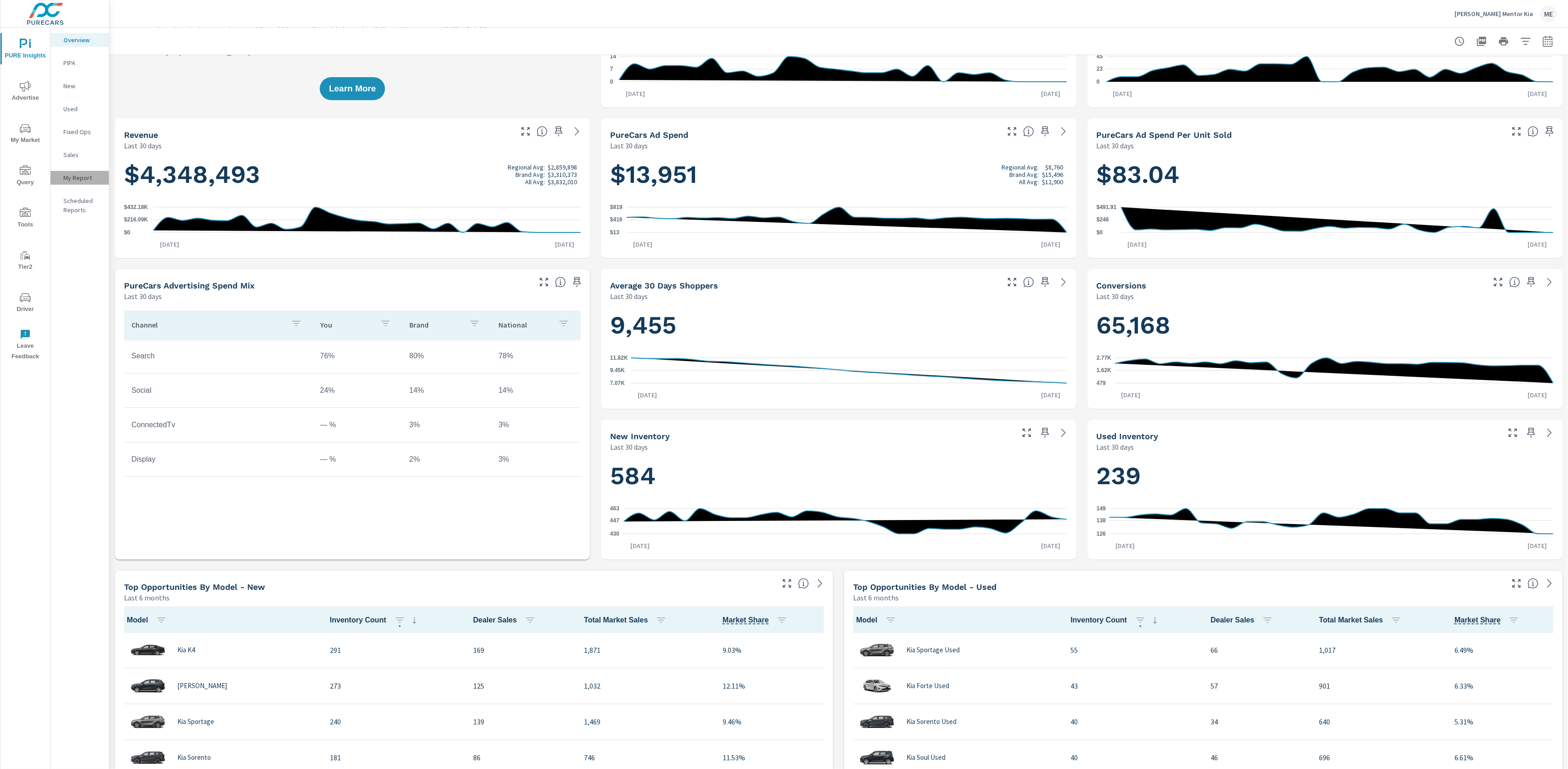
click at [68, 177] on p "My Report" at bounding box center [83, 178] width 38 height 9
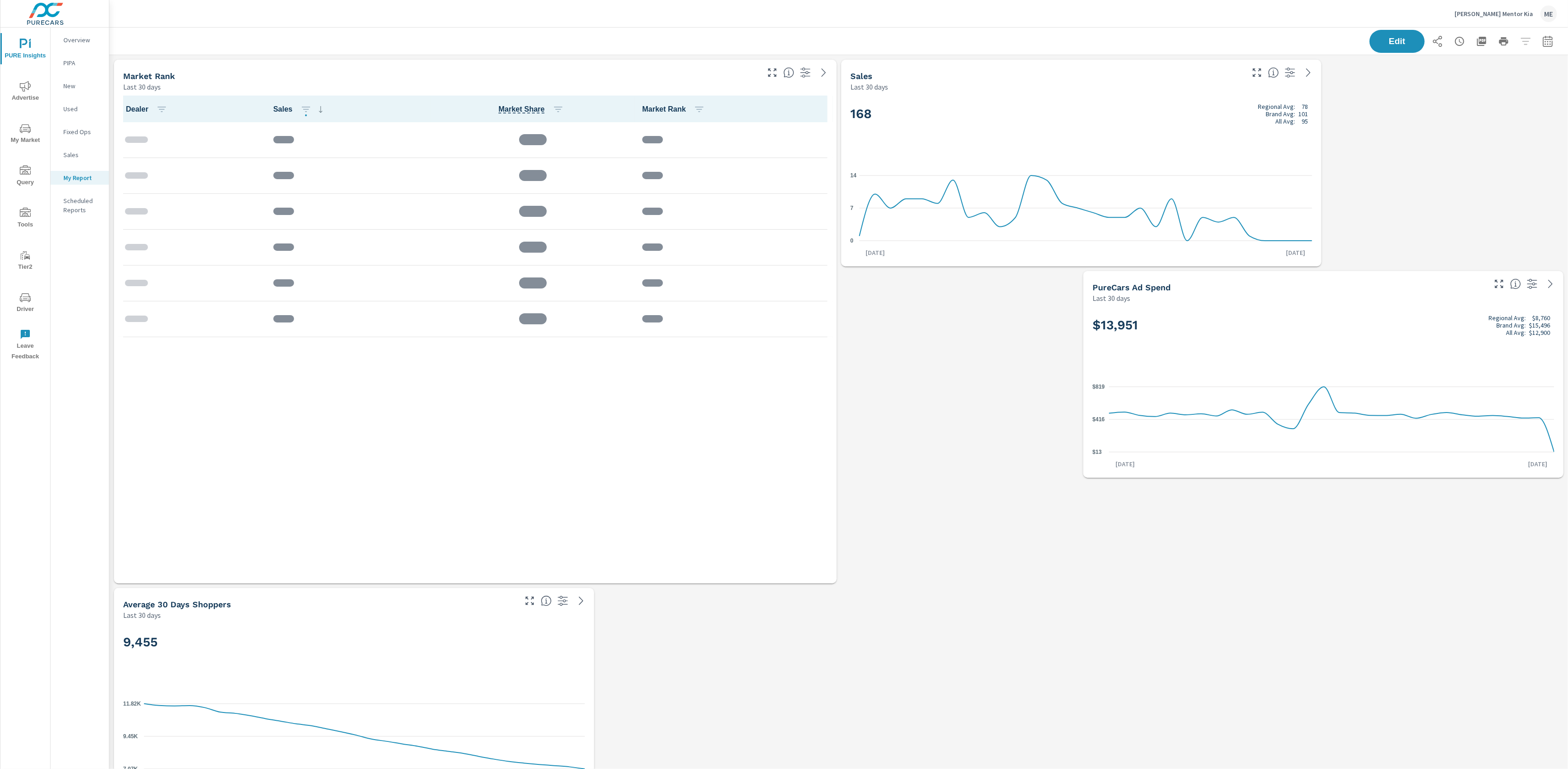
scroll to position [745, 1460]
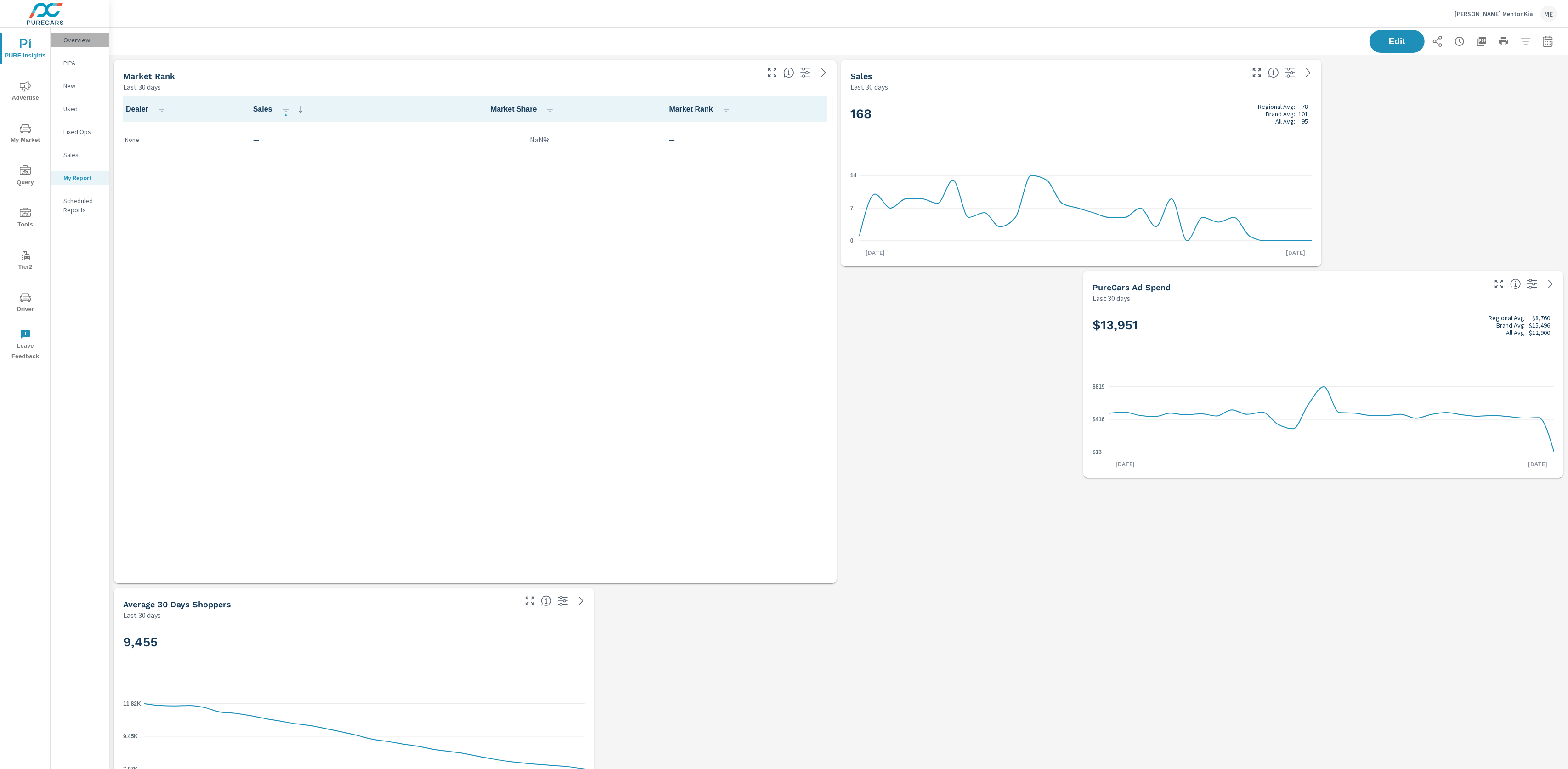
click at [83, 44] on p "Overview" at bounding box center [83, 40] width 38 height 9
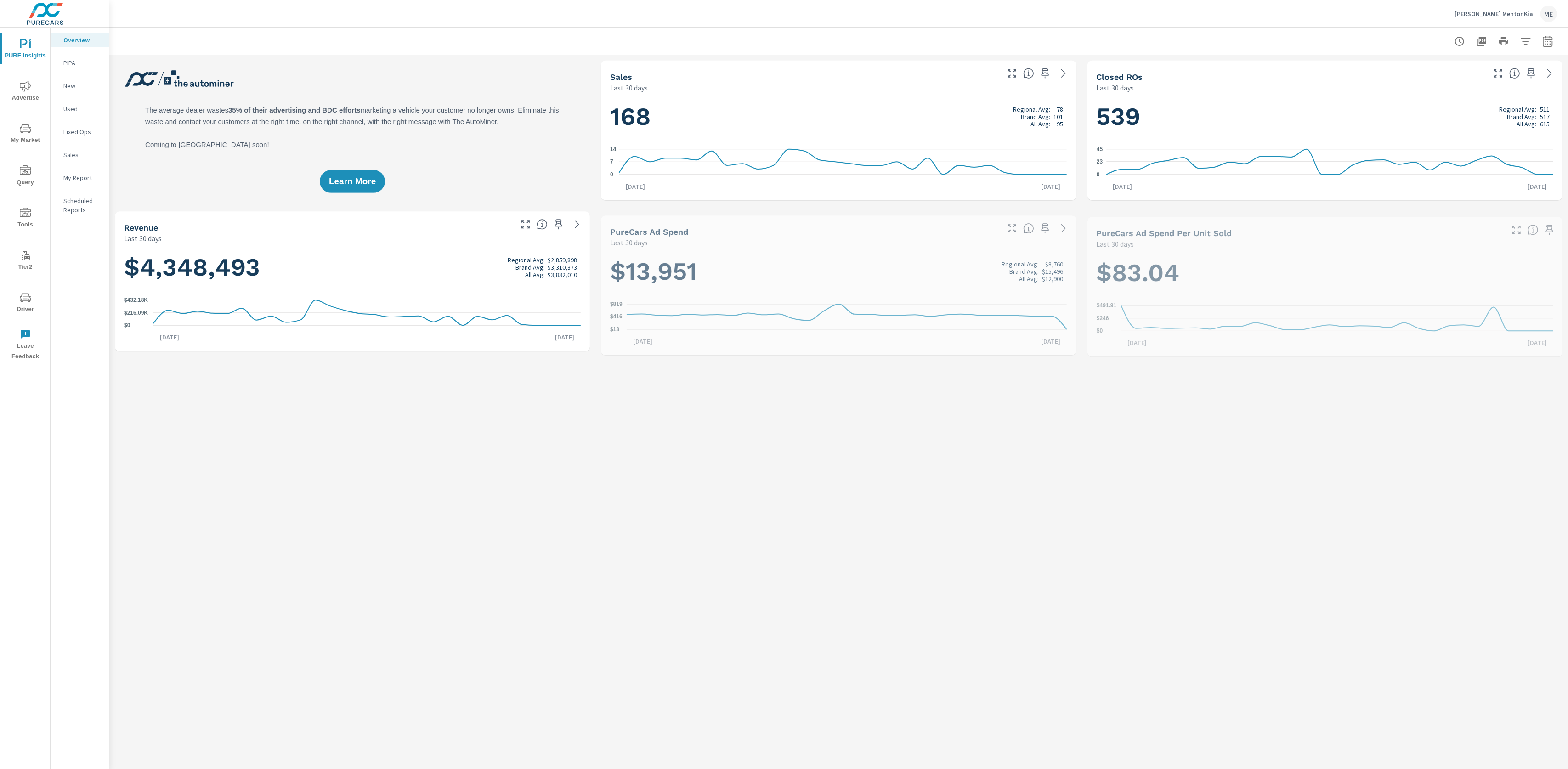
scroll to position [1, 0]
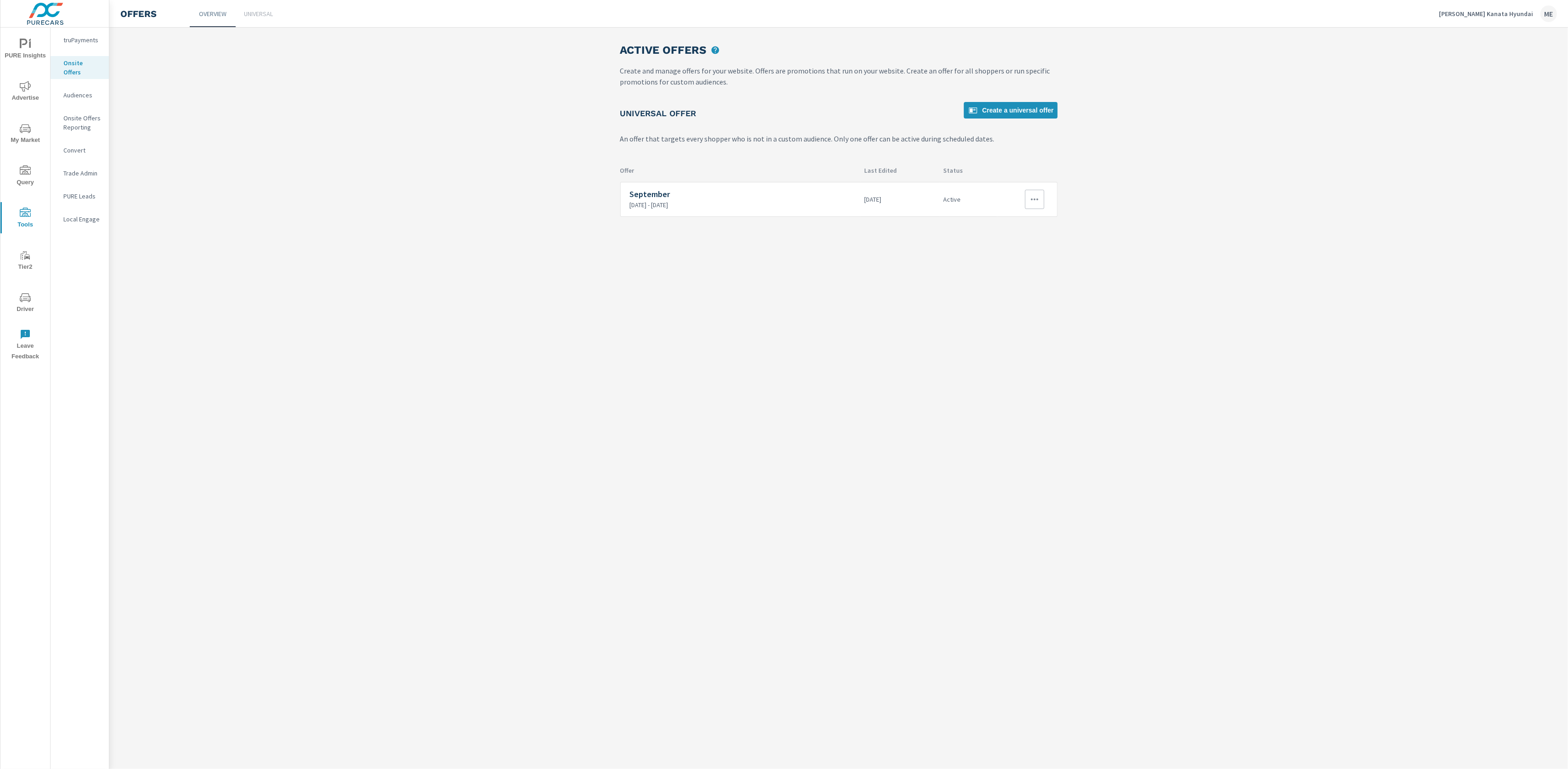
click at [1031, 195] on icon "button" at bounding box center [1035, 199] width 11 height 11
click at [1028, 215] on link "Edit" at bounding box center [1017, 220] width 51 height 22
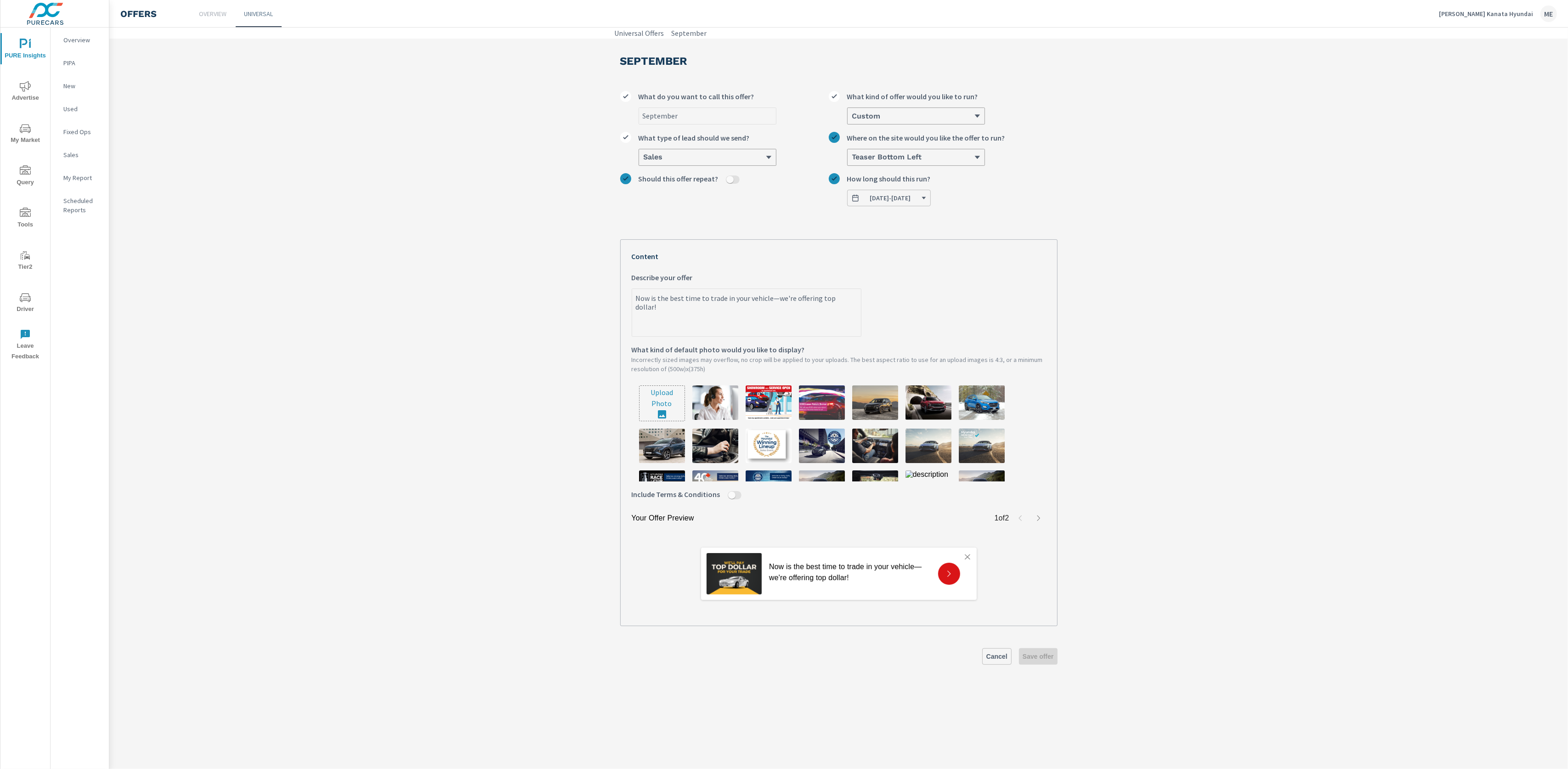
click at [1291, 322] on section "September September What do you want to call this offer? Custom What kind of of…" at bounding box center [839, 362] width 1459 height 648
